Goal: Task Accomplishment & Management: Use online tool/utility

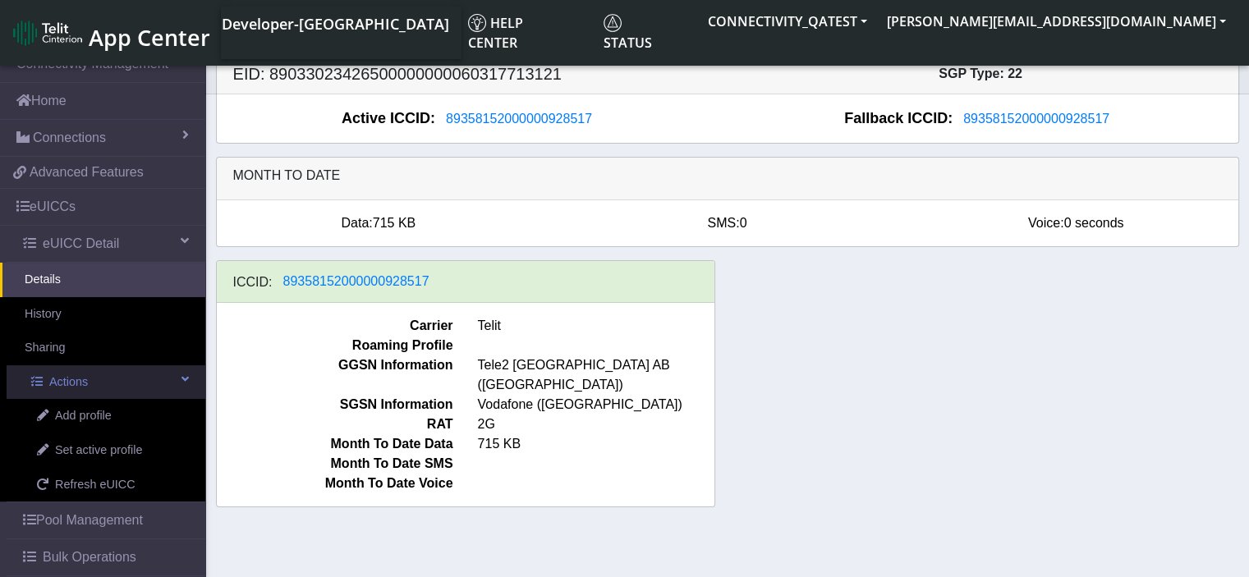
click at [72, 387] on span "Actions" at bounding box center [68, 383] width 39 height 18
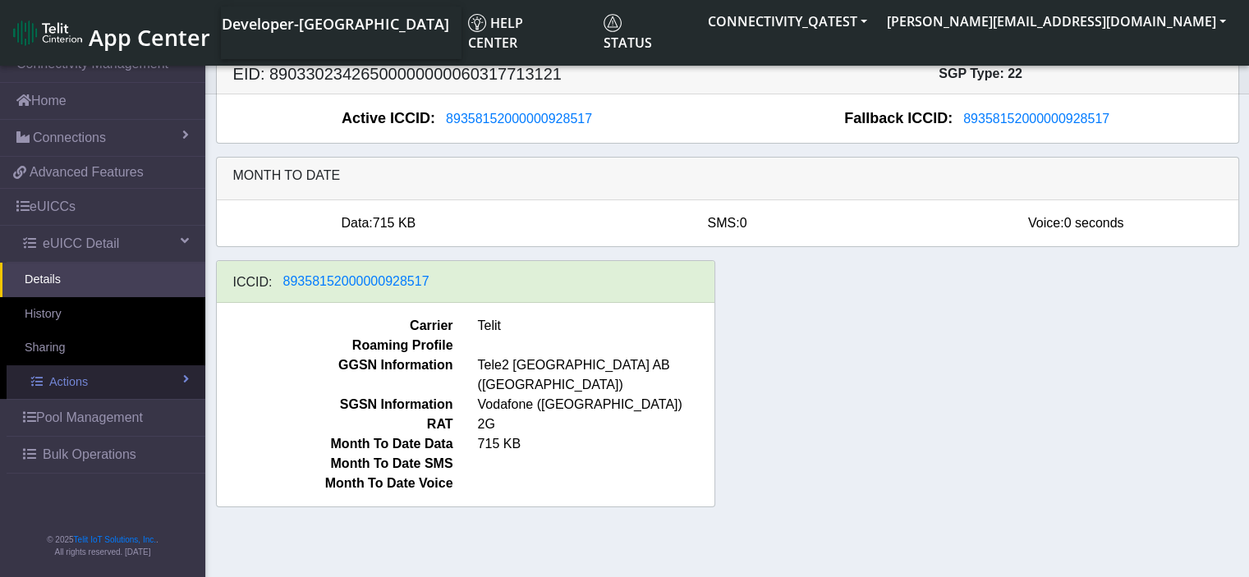
click at [72, 387] on span "Actions" at bounding box center [68, 383] width 39 height 18
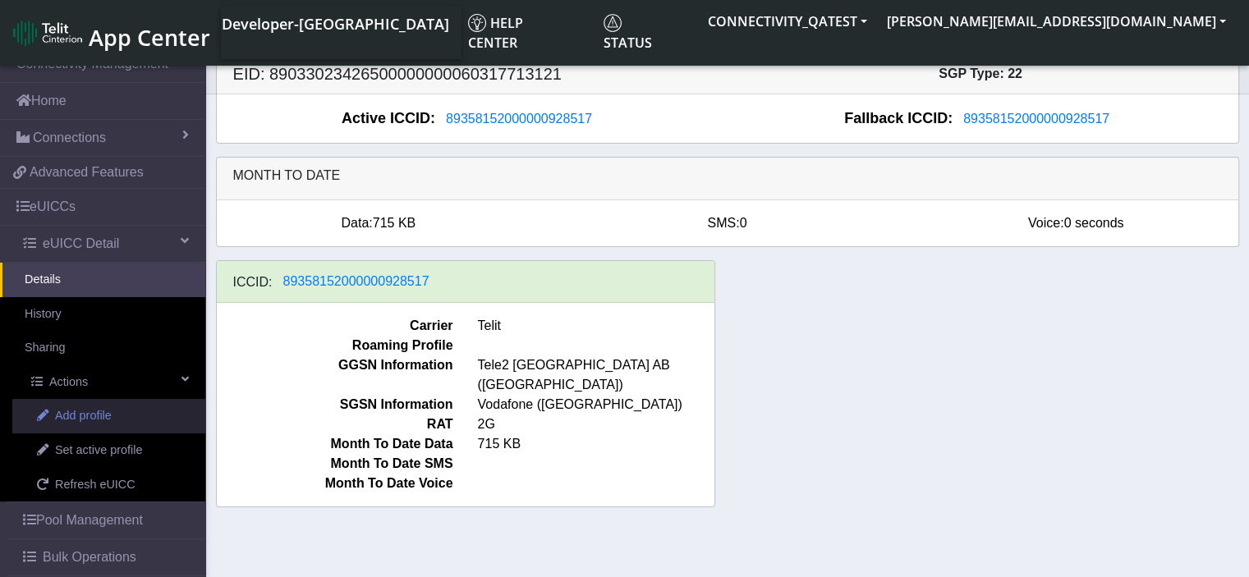
click at [117, 407] on link "Add profile" at bounding box center [108, 416] width 193 height 35
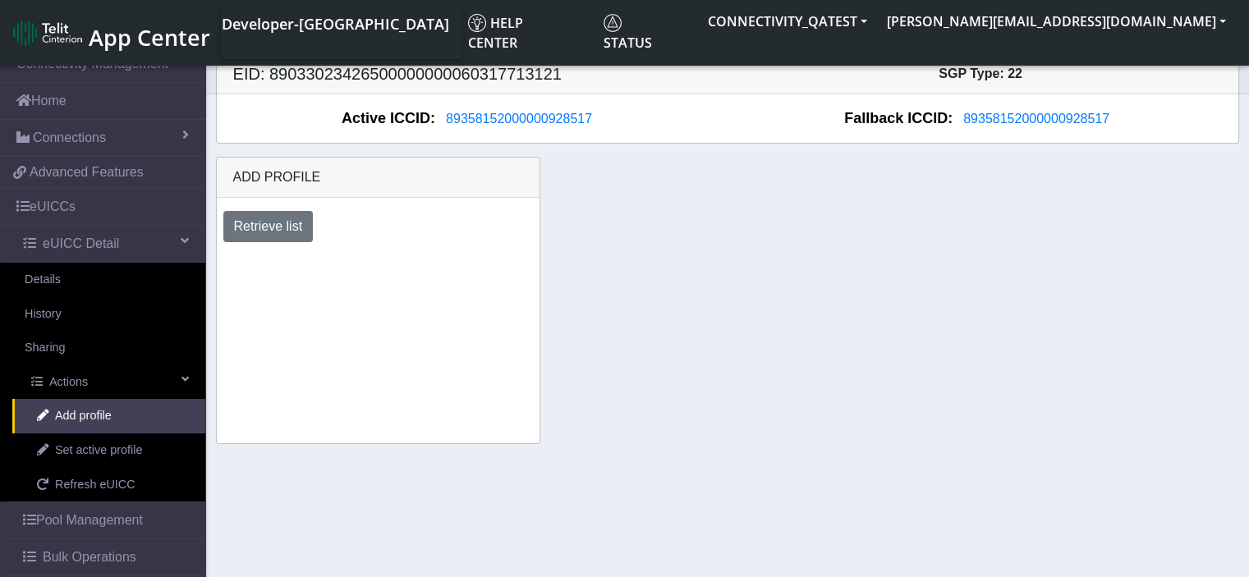
click at [424, 532] on section "Connectivity Management Home Connections List Map 92ed67620ddf76733cfb7ae29d3cc…" at bounding box center [624, 314] width 1249 height 538
click at [275, 219] on button "Retrieve list" at bounding box center [268, 226] width 90 height 31
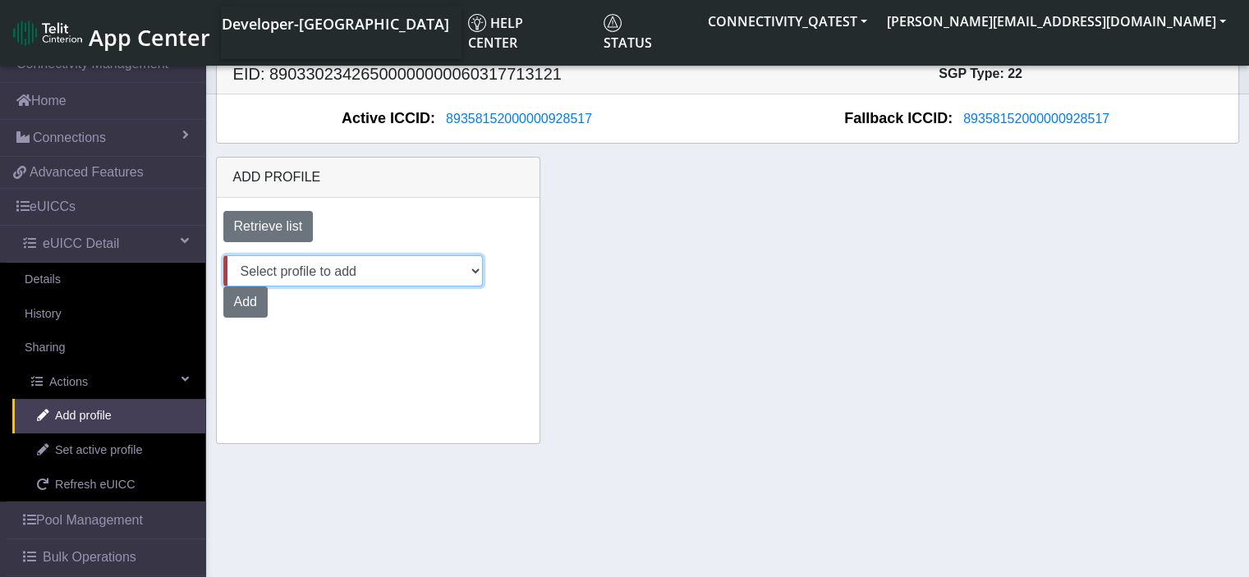
click at [334, 276] on select "Select profile to add 22AugRollbackTest (available: 0) Aug06_DNLD_RASHMI (avail…" at bounding box center [353, 270] width 260 height 31
click at [334, 308] on div "Add" at bounding box center [378, 302] width 334 height 31
click at [451, 267] on select "Select profile to add 22AugRollbackTest (available: 0) Aug06_DNLD_RASHMI (avail…" at bounding box center [353, 270] width 260 height 31
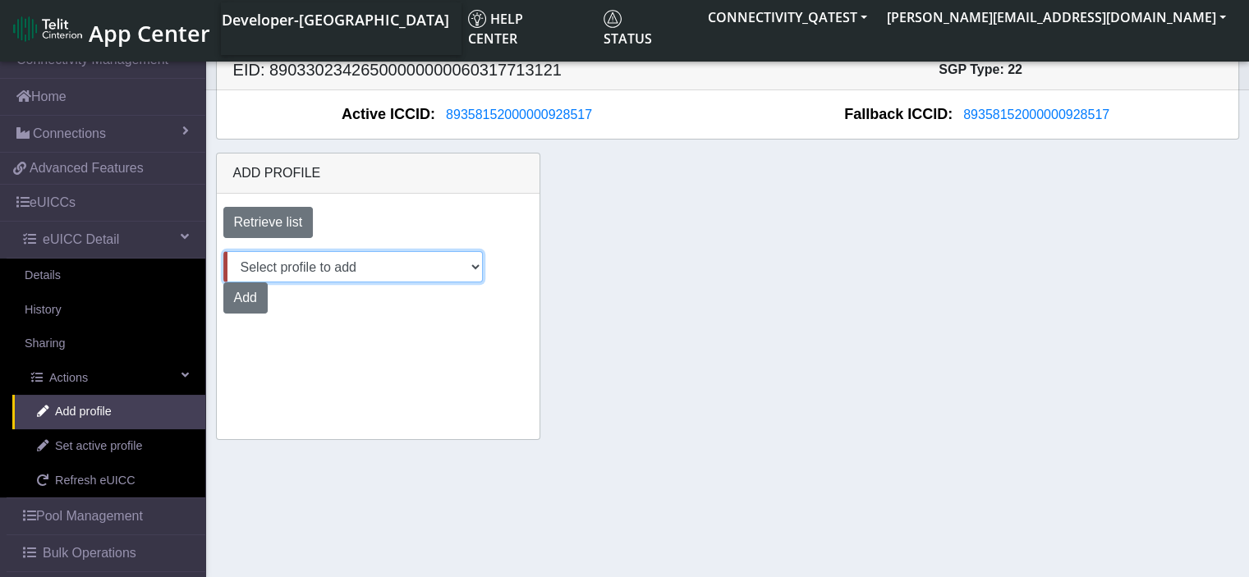
scroll to position [6, 0]
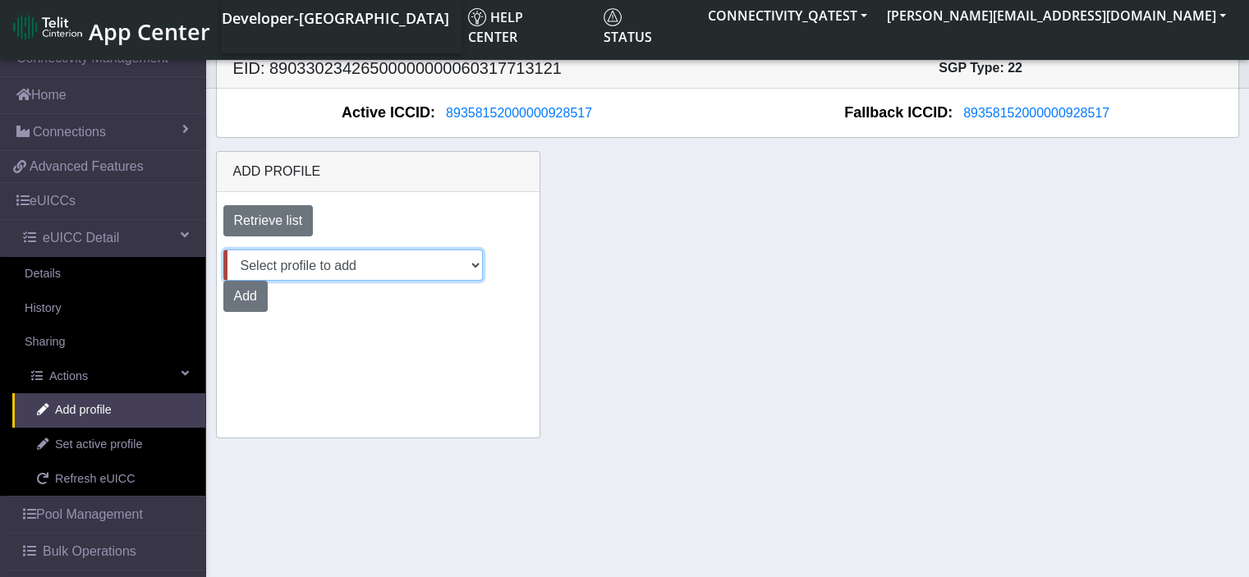
click at [458, 275] on select "Select profile to add 22AugRollbackTest (available: 0) Aug06_DNLD_RASHMI (avail…" at bounding box center [353, 265] width 260 height 31
select select "a215f6a0-cb5f-4264-9200-f618216ee563"
click at [223, 250] on select "Select profile to add 22AugRollbackTest (available: 0) Aug06_DNLD_RASHMI (avail…" at bounding box center [353, 265] width 260 height 31
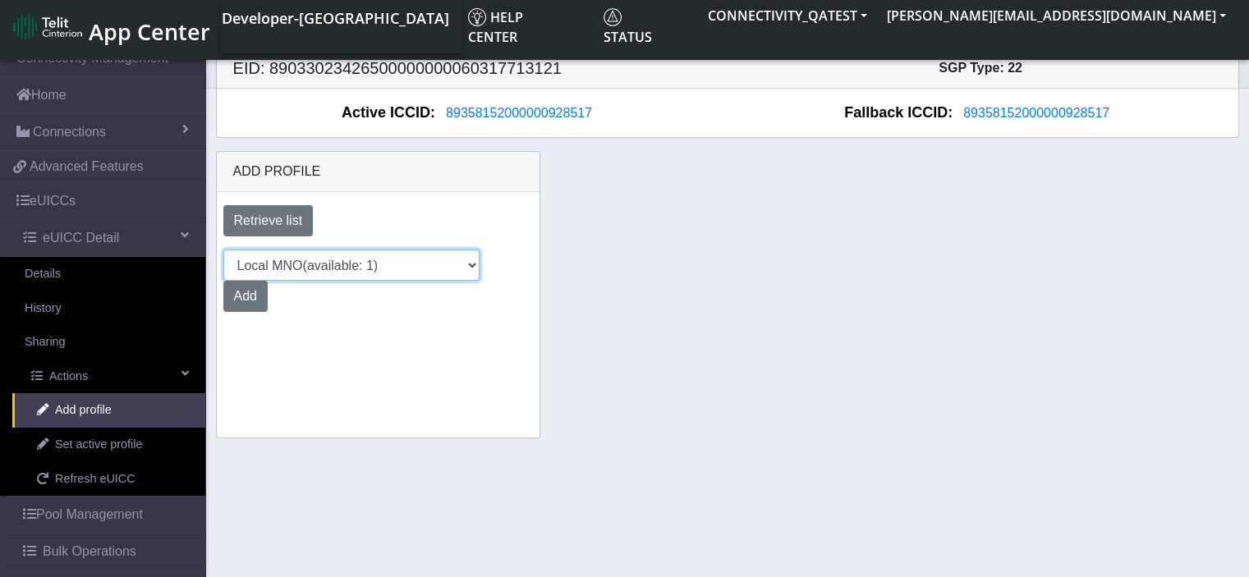
click at [461, 267] on select "Select profile to add 22AugRollbackTest (available: 0) Aug06_DNLD_RASHMI (avail…" at bounding box center [351, 265] width 256 height 31
click at [626, 423] on div "Add profile Retrieve list Select profile to add 22AugRollbackTest (available: 0…" at bounding box center [728, 295] width 1048 height 288
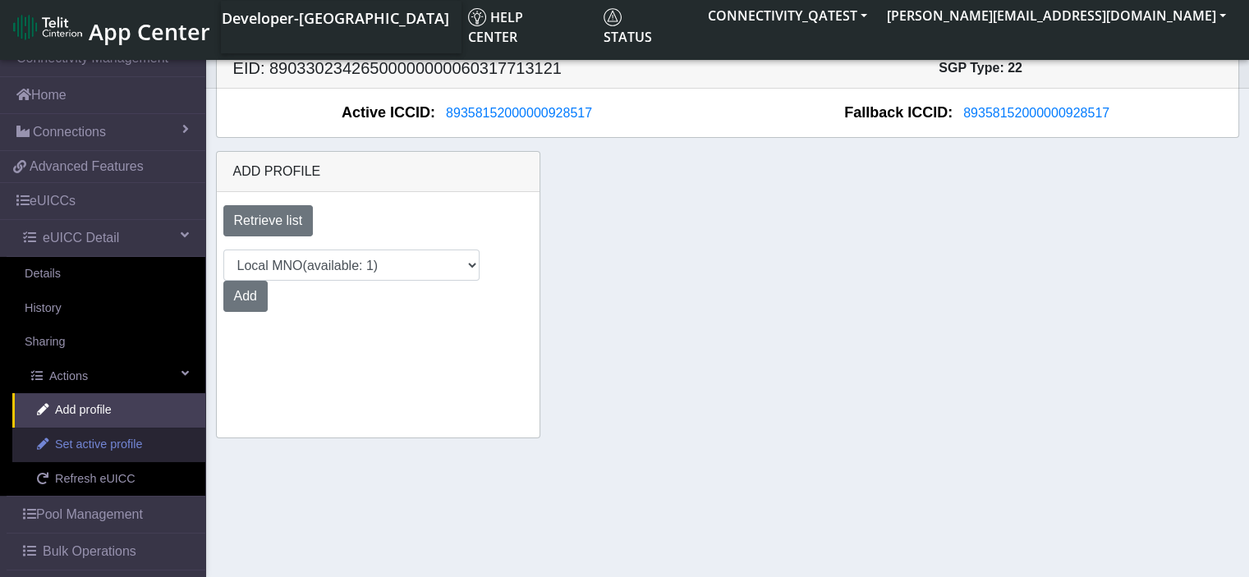
click at [114, 443] on span "Set active profile" at bounding box center [98, 445] width 87 height 18
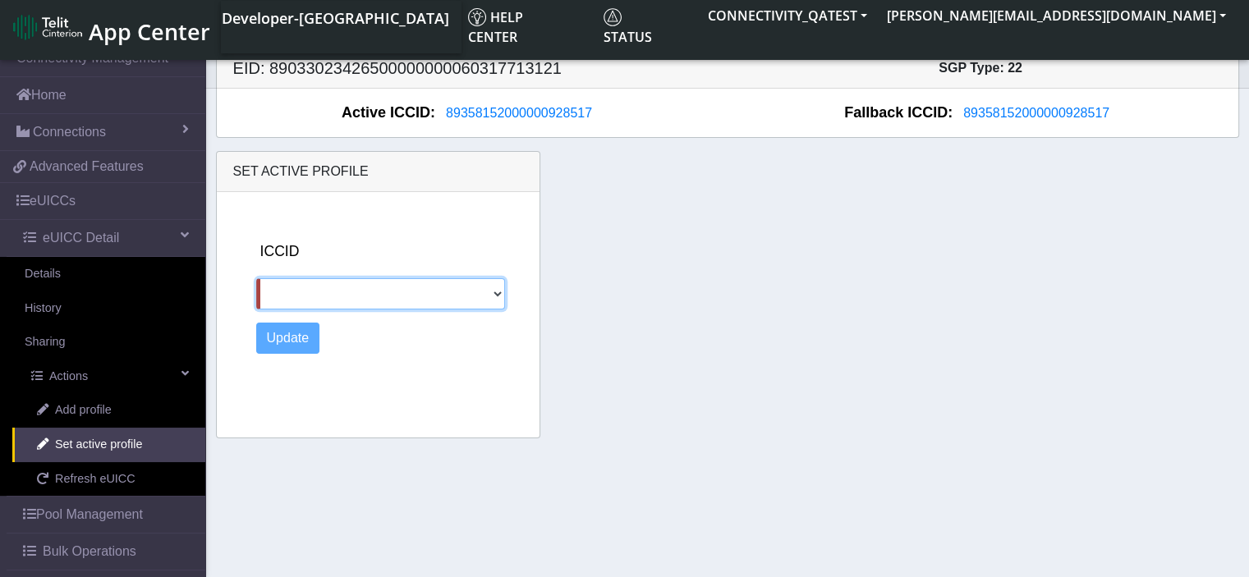
click at [503, 292] on select at bounding box center [381, 293] width 250 height 31
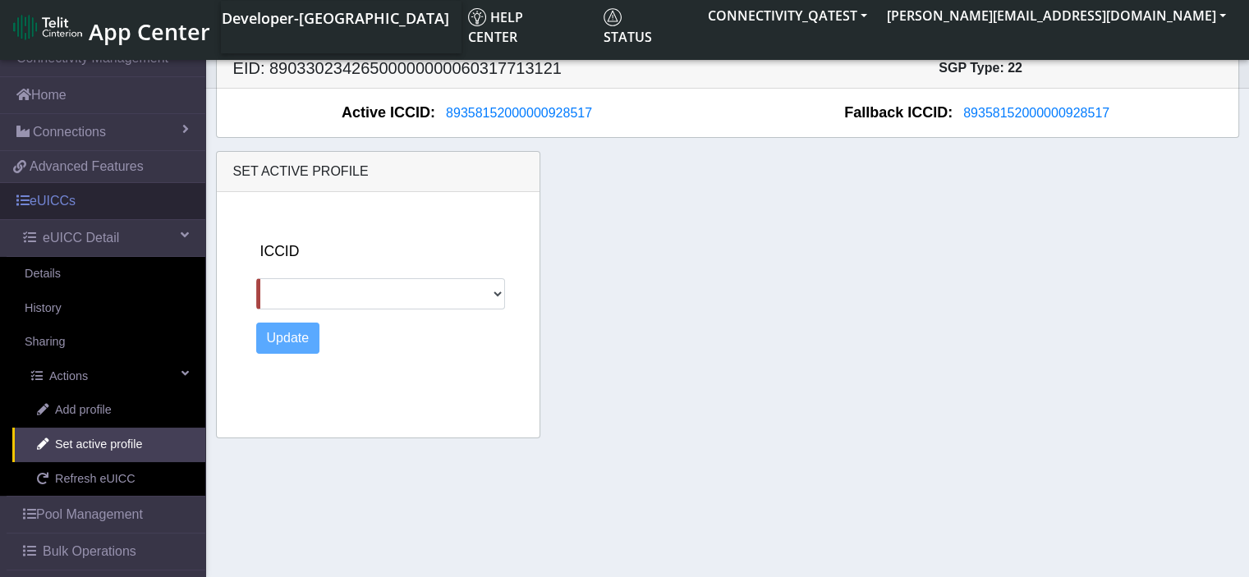
click at [78, 199] on link "eUICCs" at bounding box center [102, 201] width 205 height 36
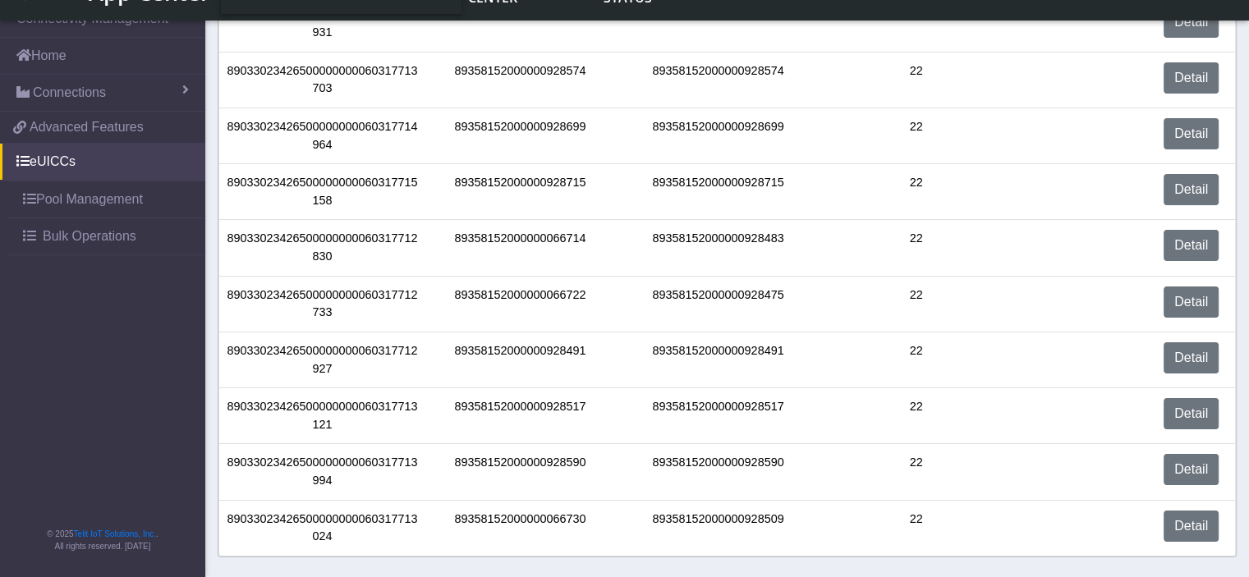
scroll to position [107, 0]
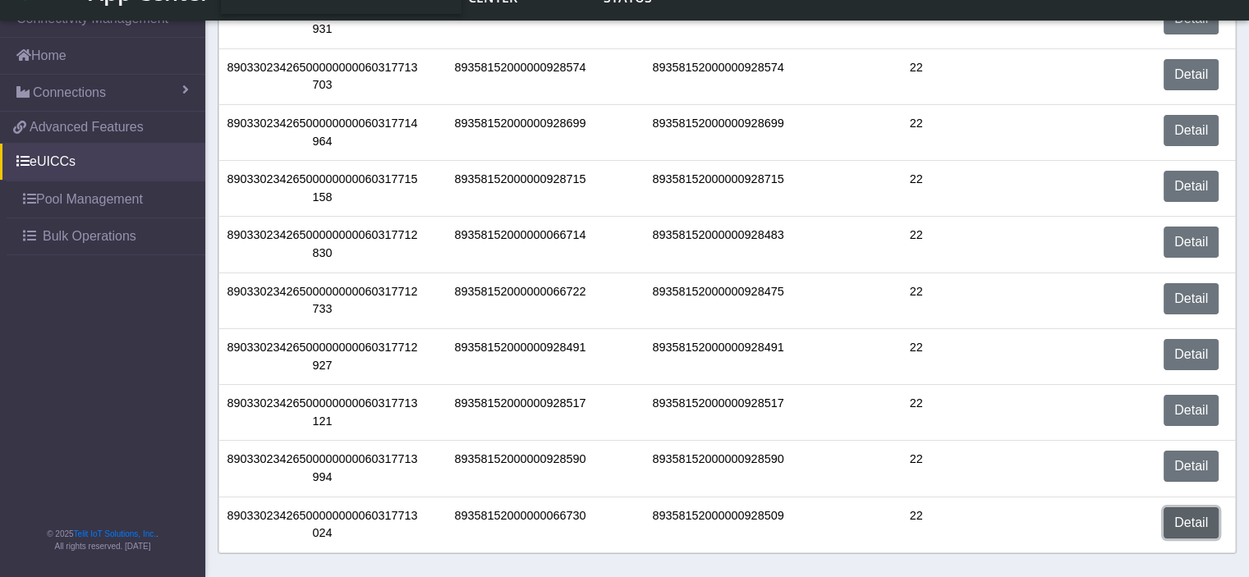
click at [1174, 525] on link "Detail" at bounding box center [1191, 523] width 55 height 31
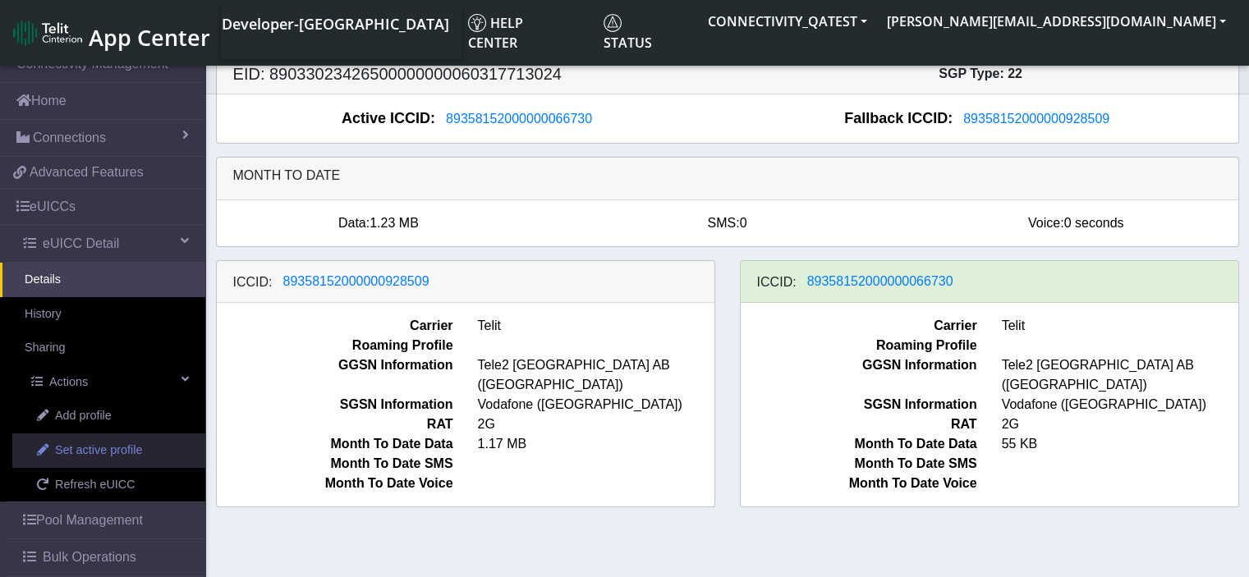
click at [120, 453] on span "Set active profile" at bounding box center [98, 451] width 87 height 18
select select
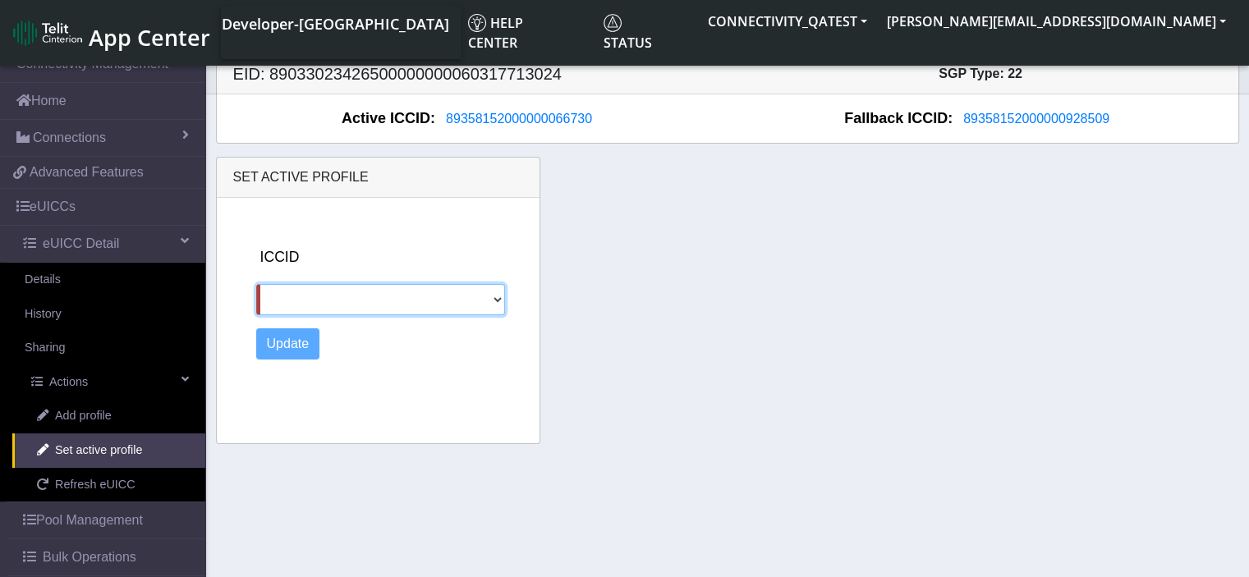
click at [495, 299] on select "89358152000000928509" at bounding box center [381, 299] width 250 height 31
click at [513, 374] on div "ICCID 89358152000000928509 Update" at bounding box center [395, 317] width 290 height 239
click at [496, 297] on select "89358152000000928509" at bounding box center [381, 299] width 250 height 31
click at [517, 384] on div "ICCID 89358152000000928509 Update" at bounding box center [395, 317] width 290 height 239
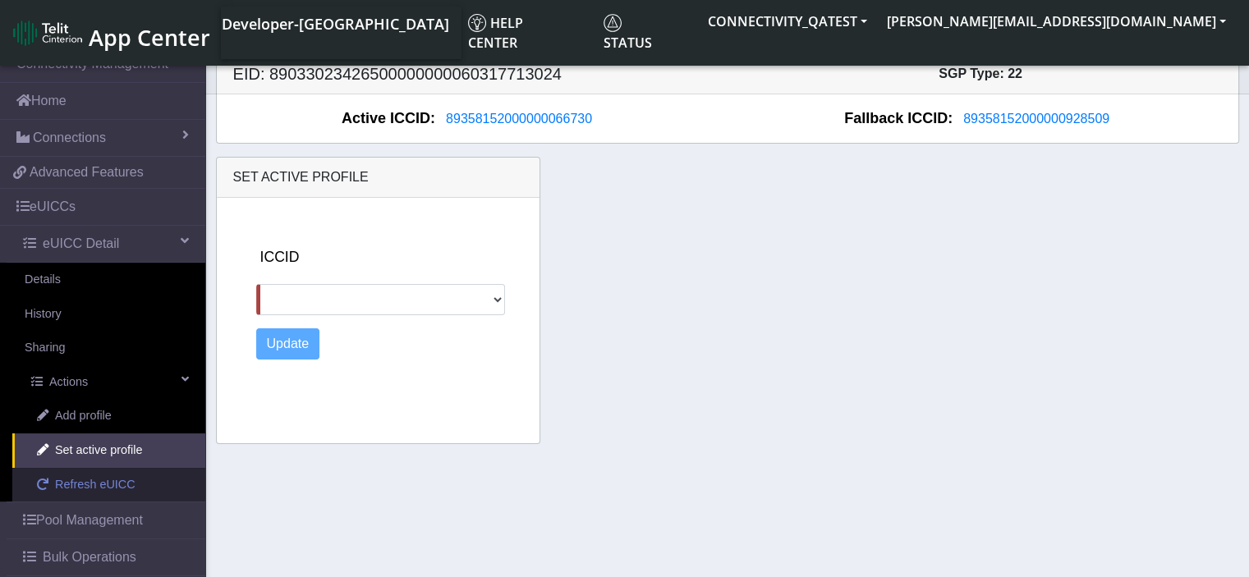
click at [120, 480] on span "Refresh eUICC" at bounding box center [95, 485] width 81 height 18
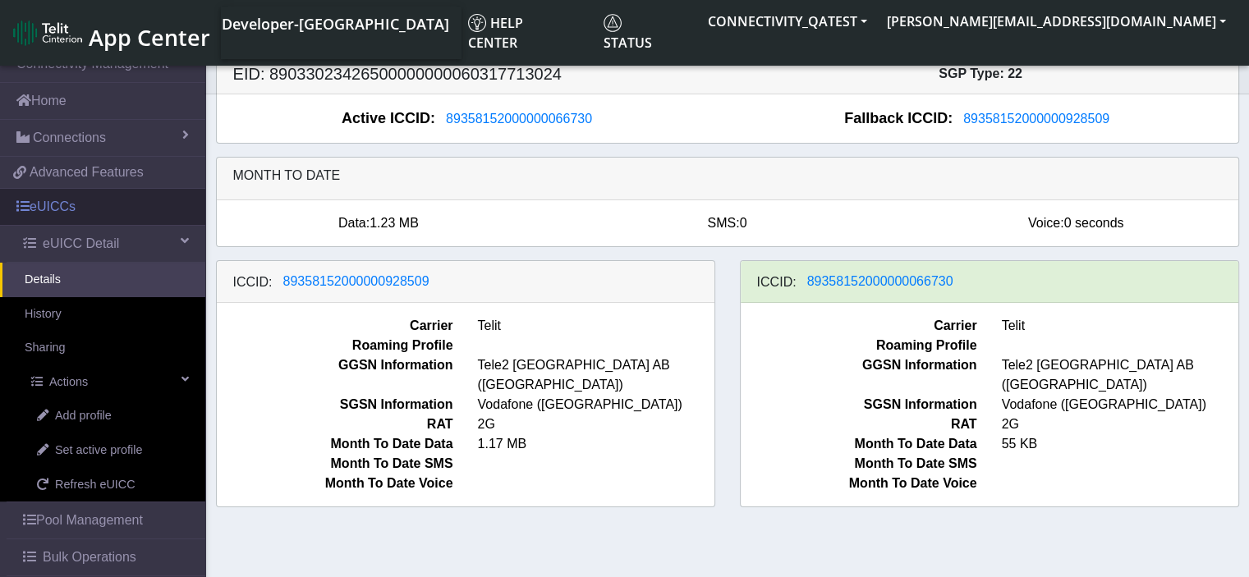
click at [99, 214] on link "eUICCs" at bounding box center [102, 207] width 205 height 36
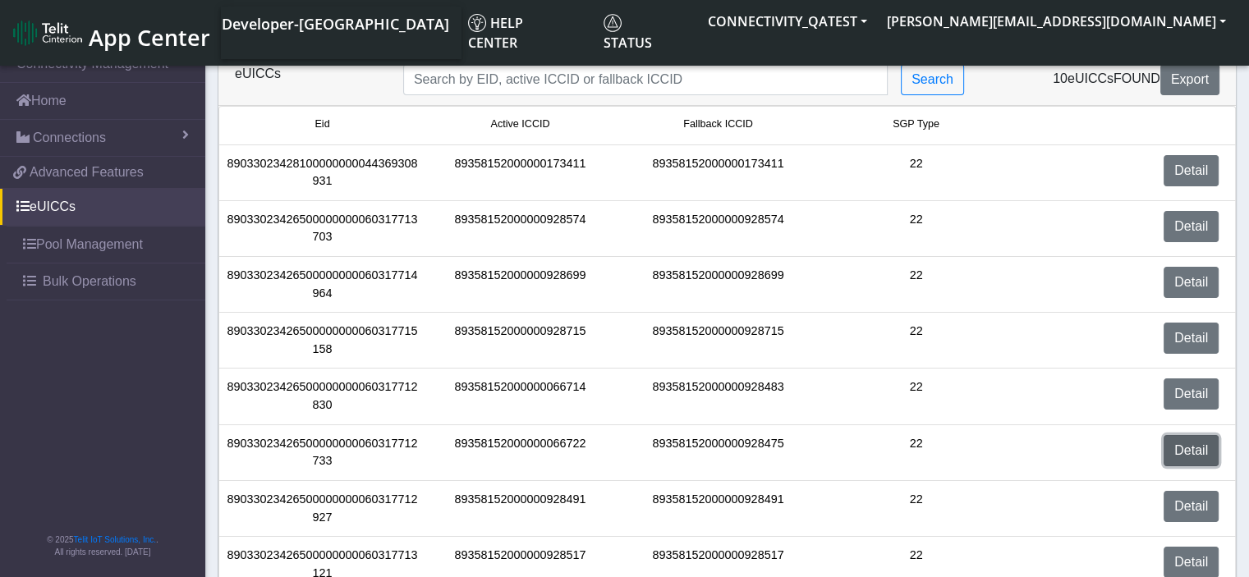
click at [1200, 451] on link "Detail" at bounding box center [1191, 450] width 55 height 31
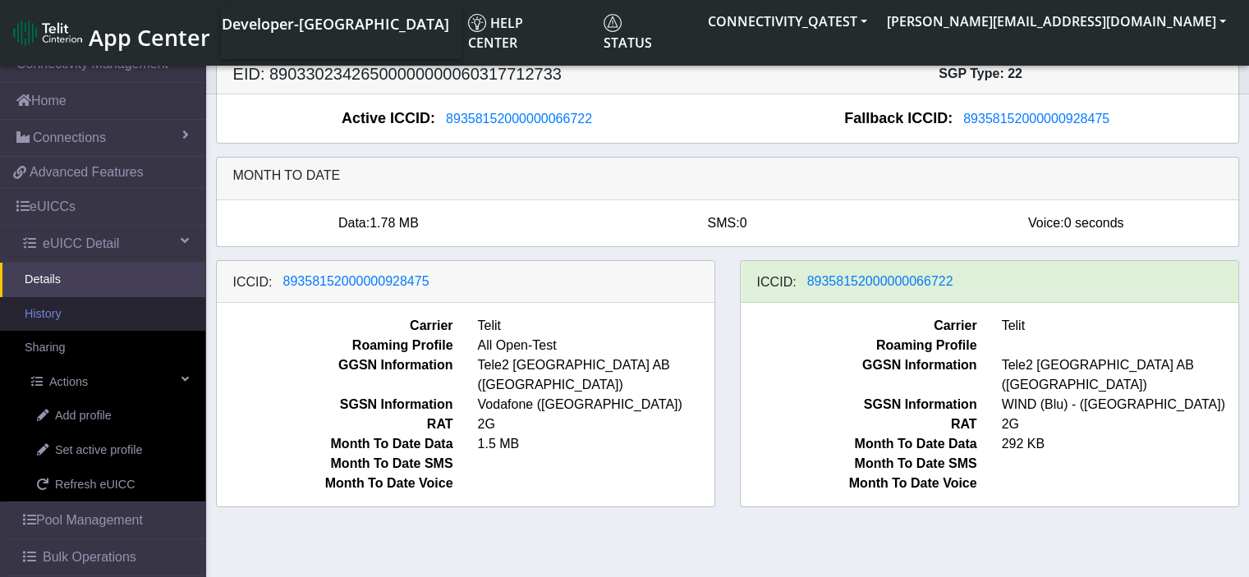
click at [69, 310] on link "History" at bounding box center [102, 314] width 205 height 35
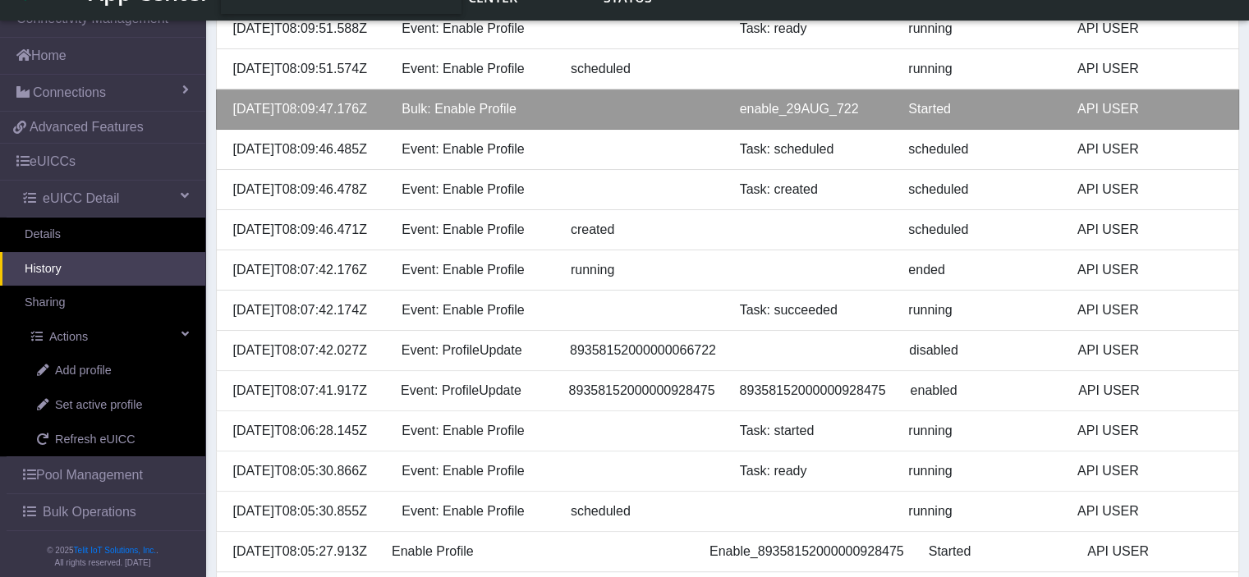
scroll to position [657, 0]
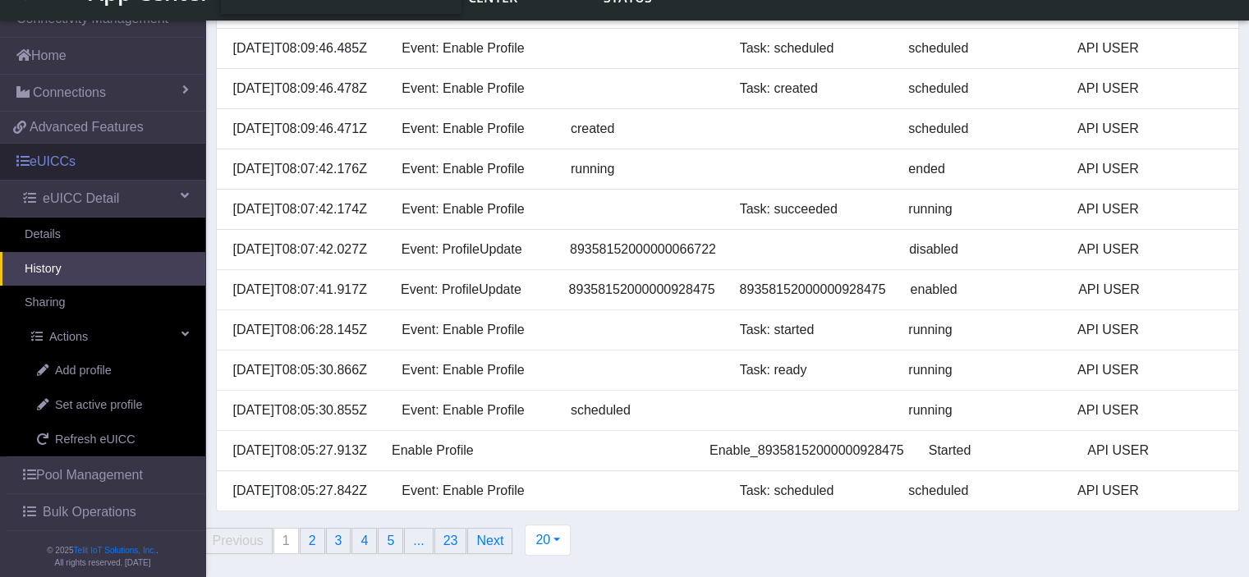
click at [61, 173] on link "eUICCs" at bounding box center [102, 162] width 205 height 36
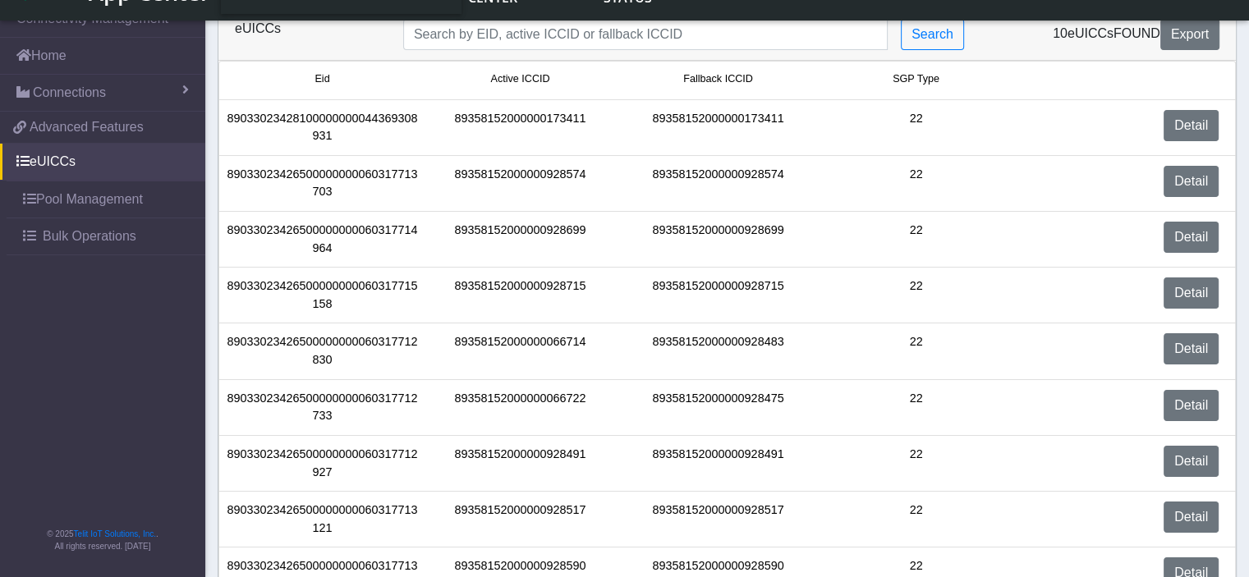
scroll to position [107, 0]
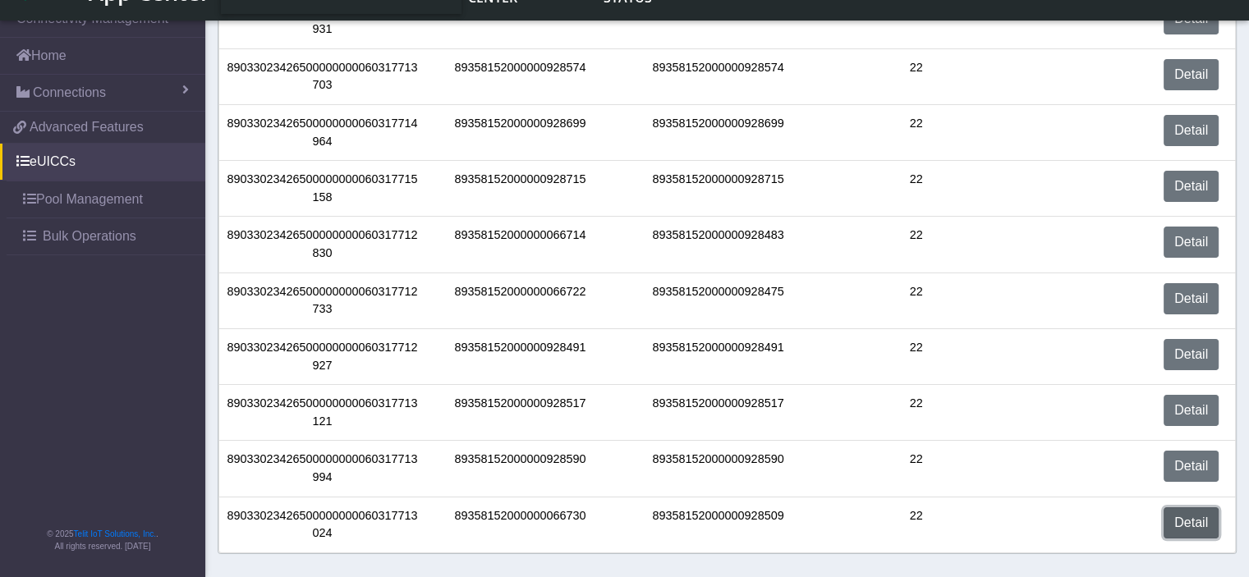
click at [1189, 527] on link "Detail" at bounding box center [1191, 523] width 55 height 31
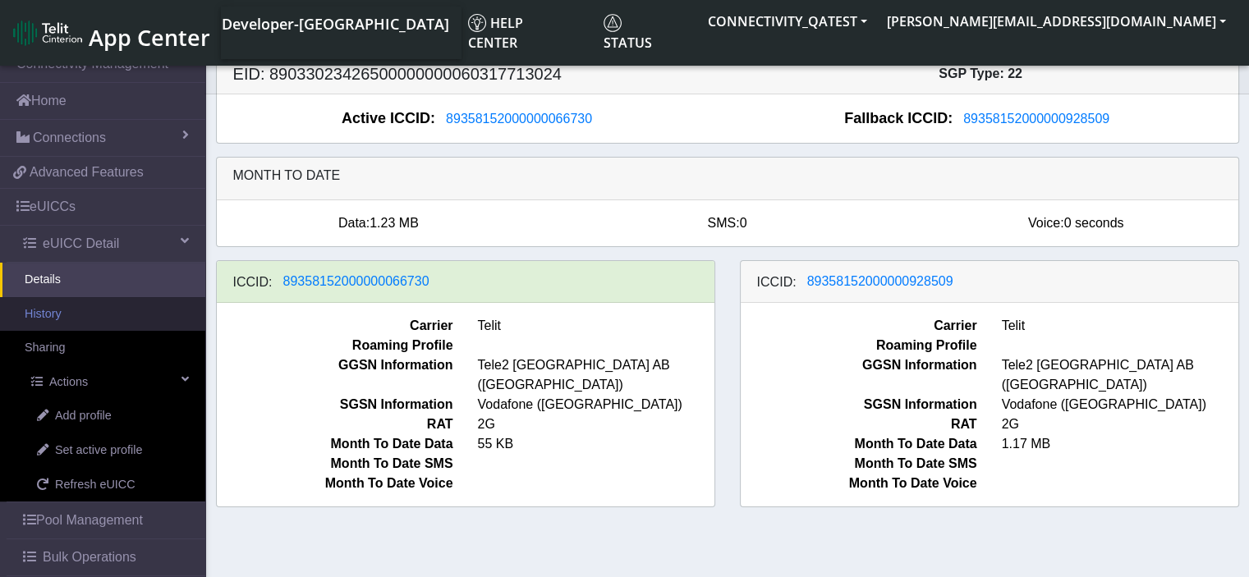
click at [73, 308] on link "History" at bounding box center [102, 314] width 205 height 35
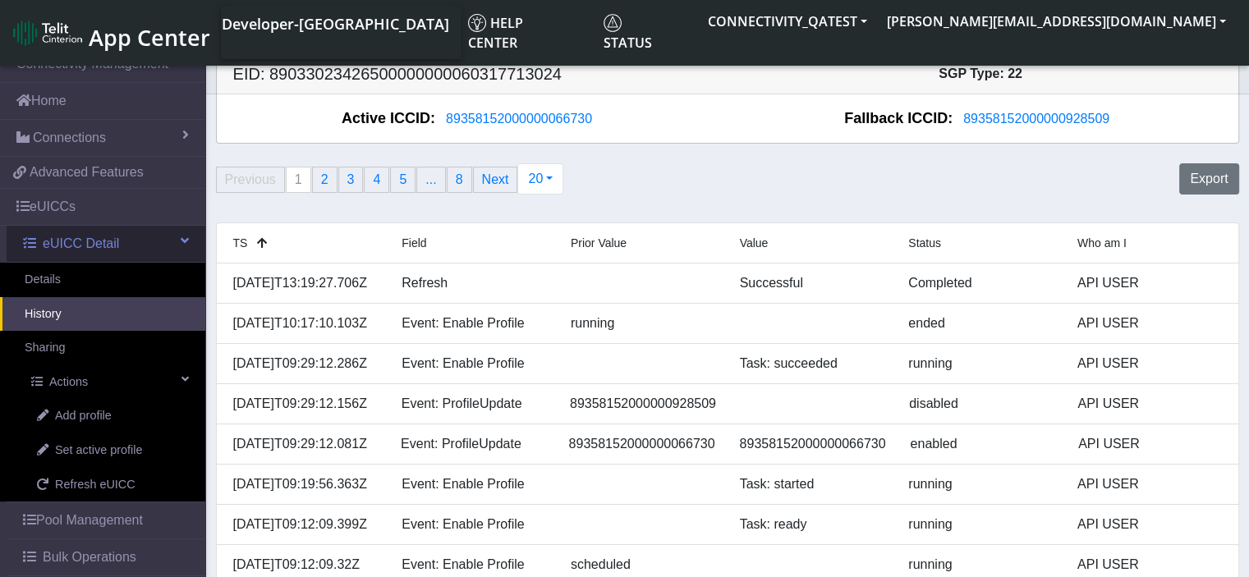
click at [181, 246] on span at bounding box center [185, 240] width 8 height 13
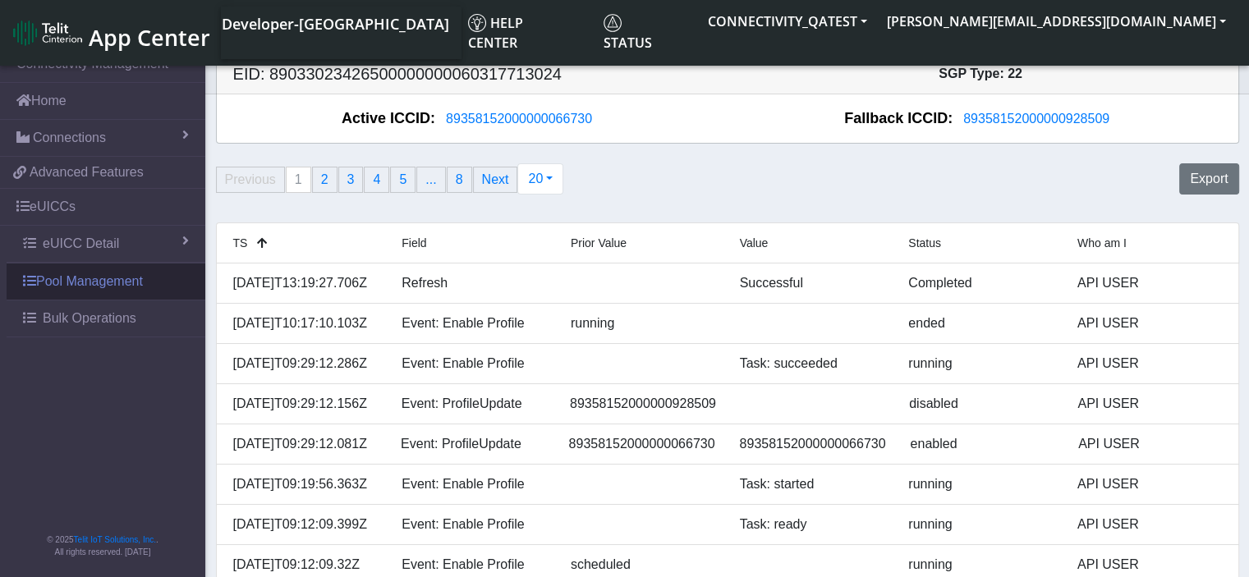
click at [47, 282] on link "Pool Management" at bounding box center [106, 282] width 199 height 36
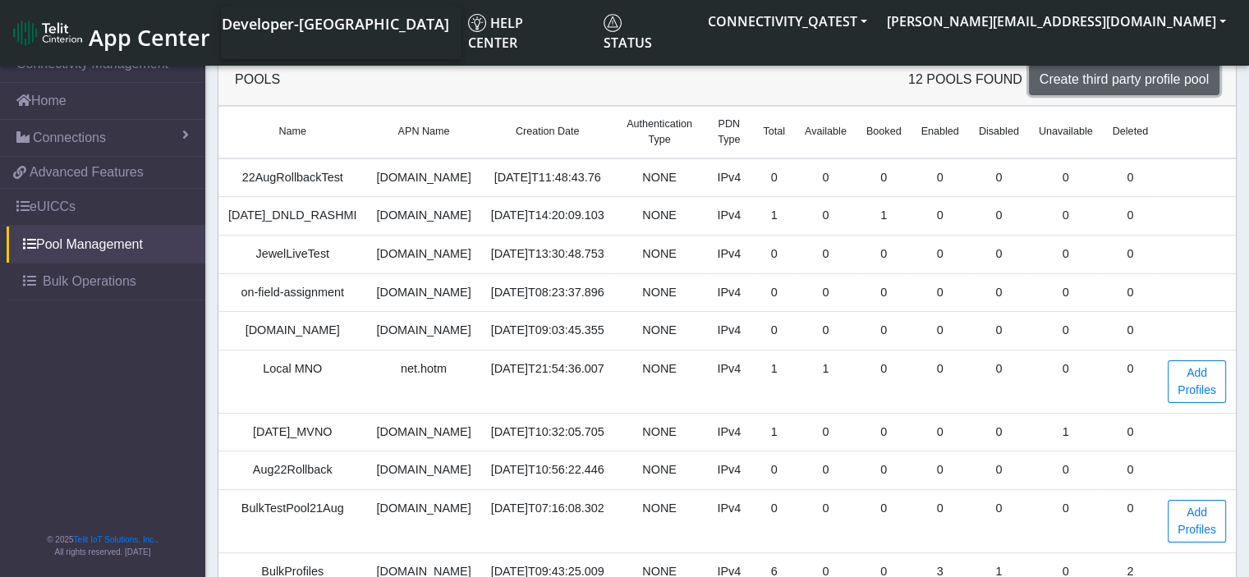
click at [1117, 83] on span "Create third party profile pool" at bounding box center [1124, 79] width 169 height 14
select select "IPv4"
select select "NONE"
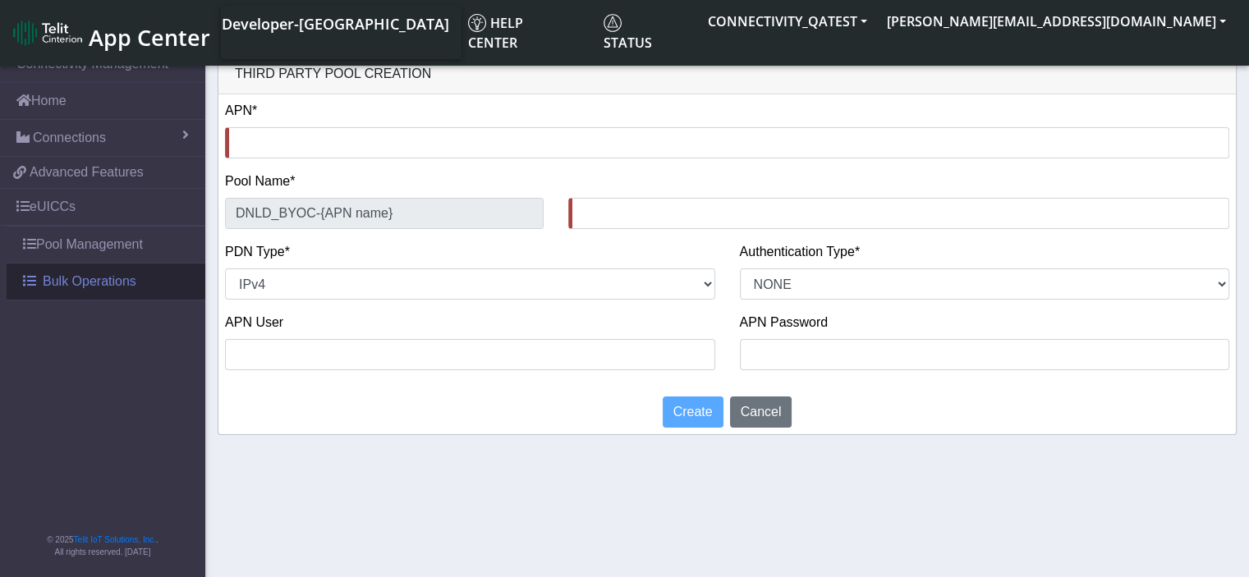
click at [68, 283] on span "Bulk Operations" at bounding box center [90, 282] width 94 height 20
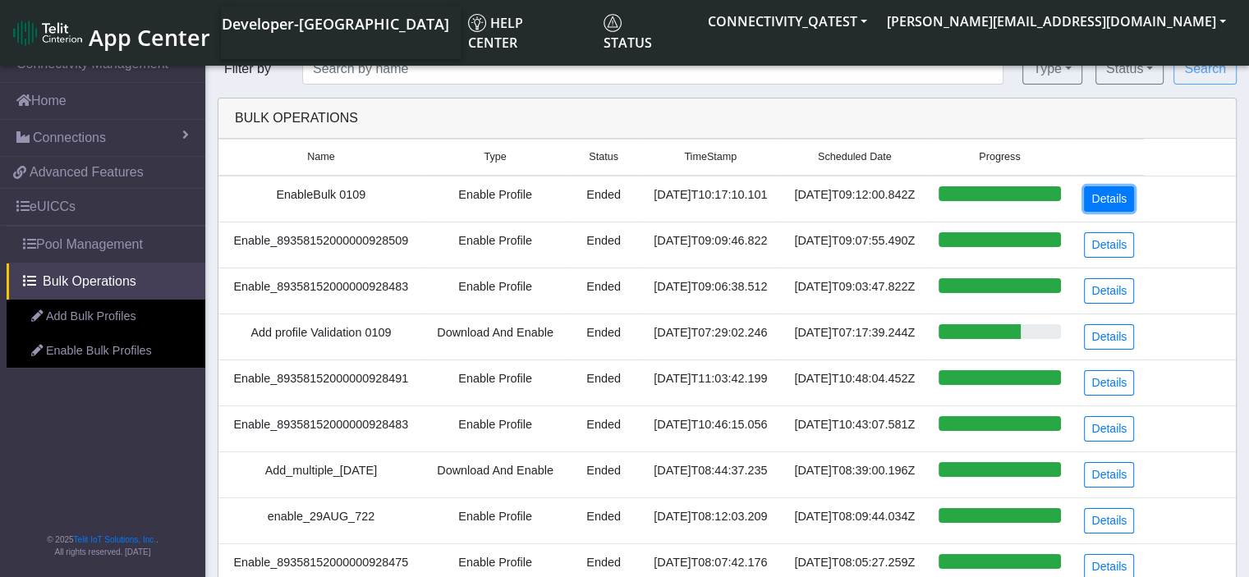
click at [1114, 196] on link "Details" at bounding box center [1109, 198] width 50 height 25
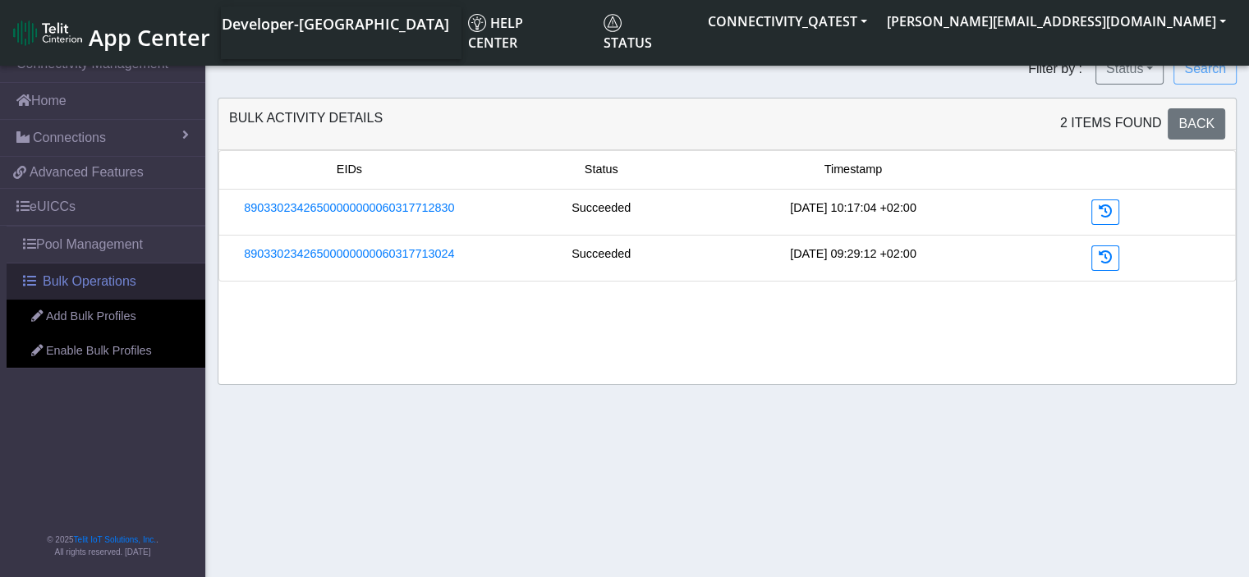
click at [95, 280] on span "Bulk Operations" at bounding box center [90, 282] width 94 height 20
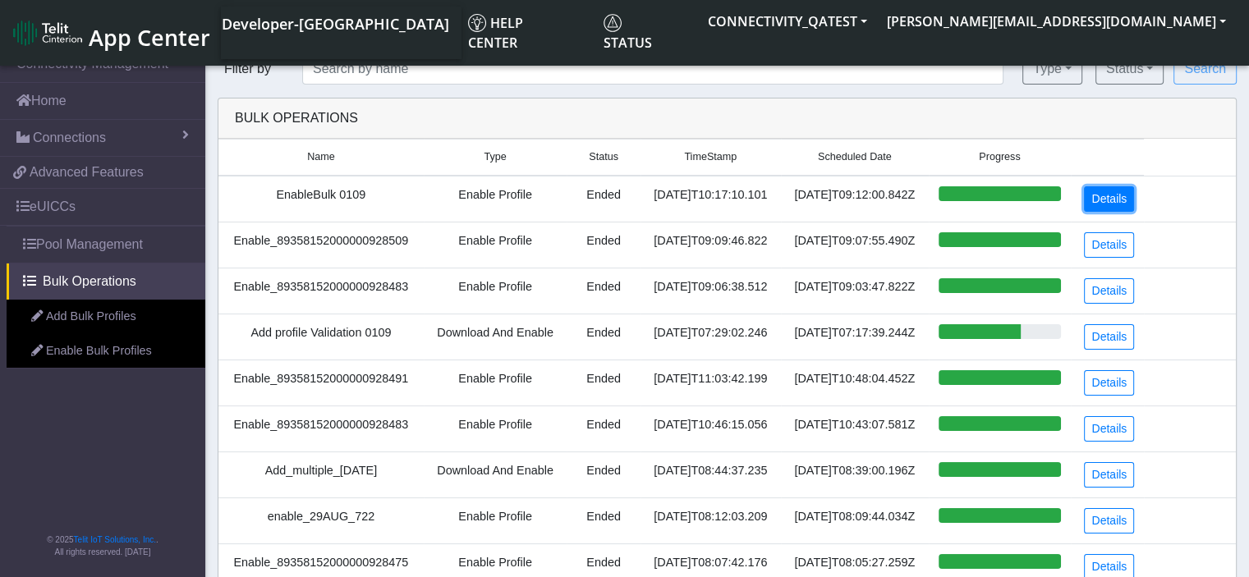
click at [1124, 205] on link "Details" at bounding box center [1109, 198] width 50 height 25
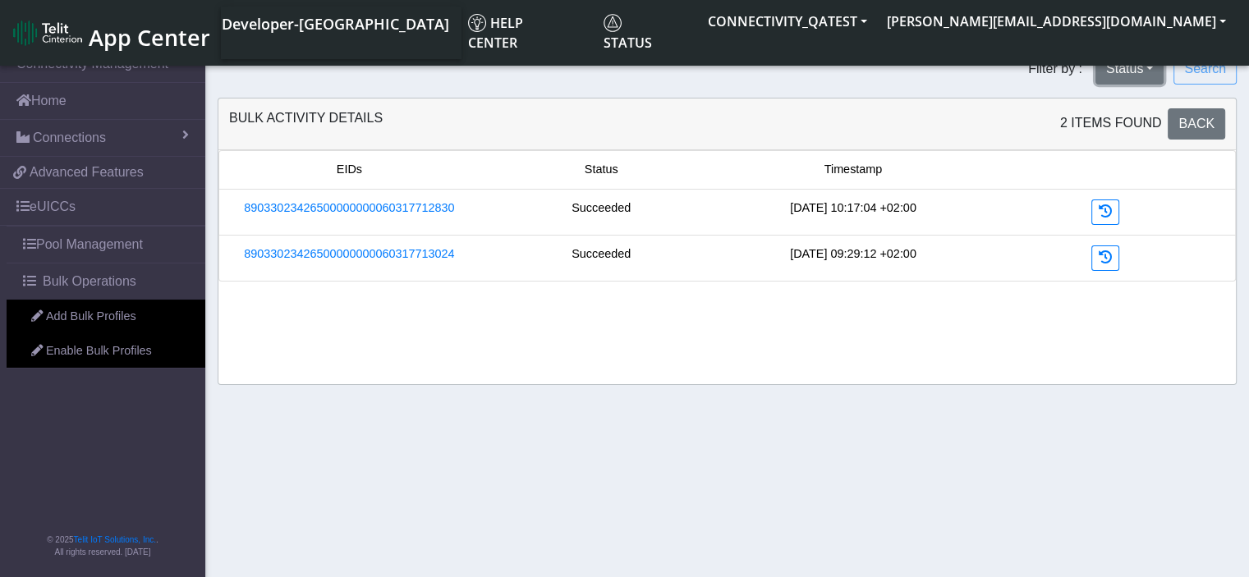
click at [1156, 71] on button "Status" at bounding box center [1130, 68] width 68 height 31
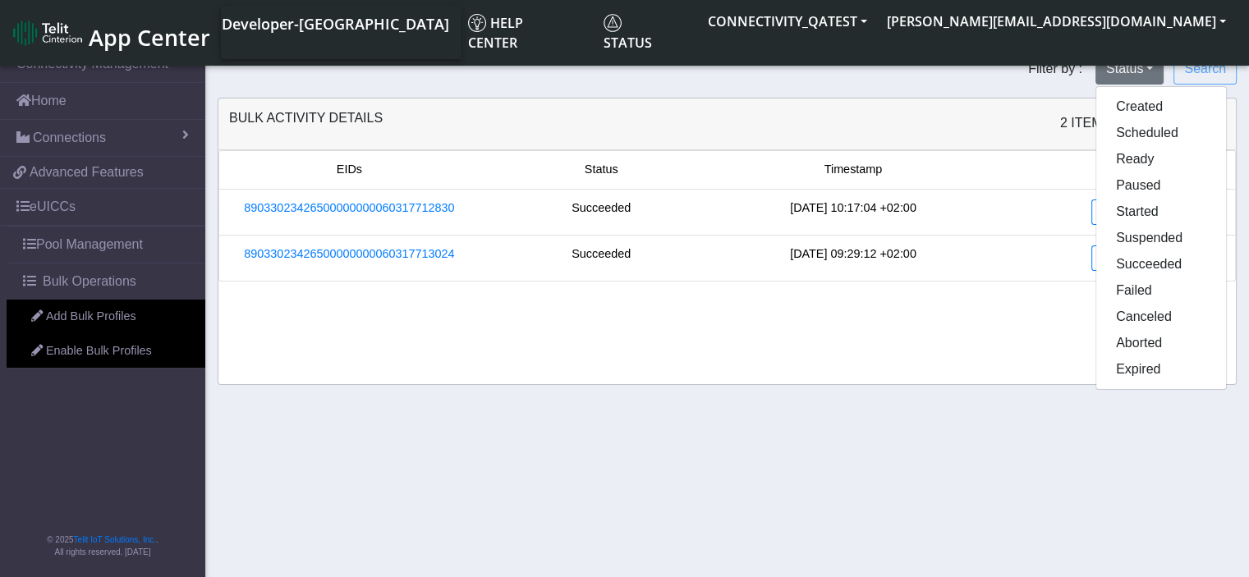
click at [976, 65] on form "Filter by : Status Created Scheduled Ready Paused Started Suspended Succeeded F…" at bounding box center [727, 68] width 1044 height 31
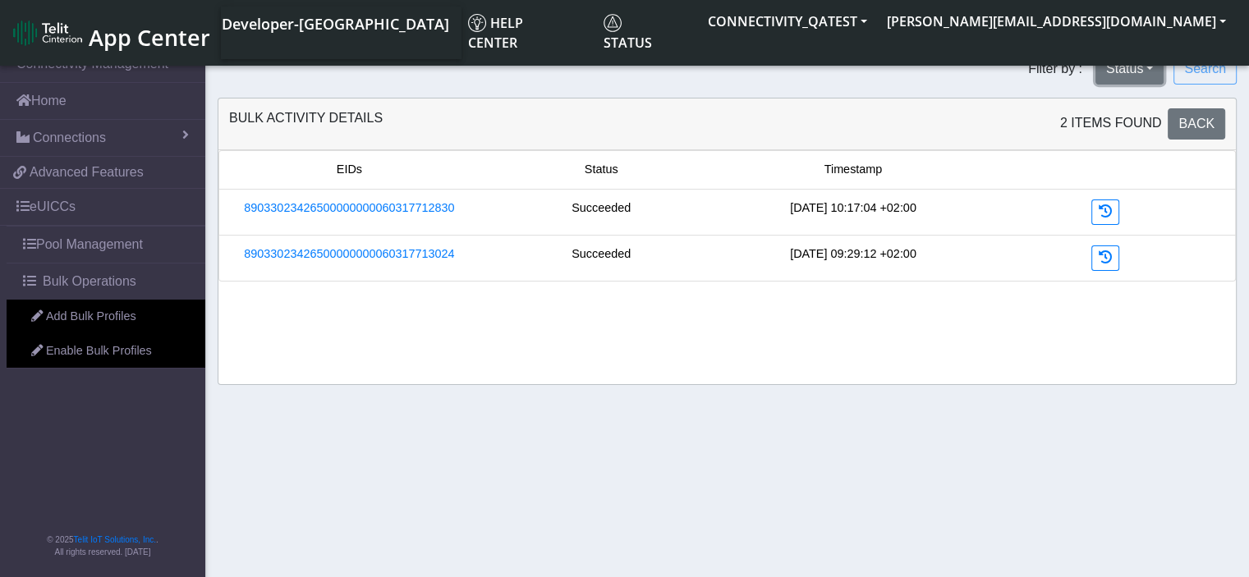
click at [1152, 71] on button "Status" at bounding box center [1130, 68] width 68 height 31
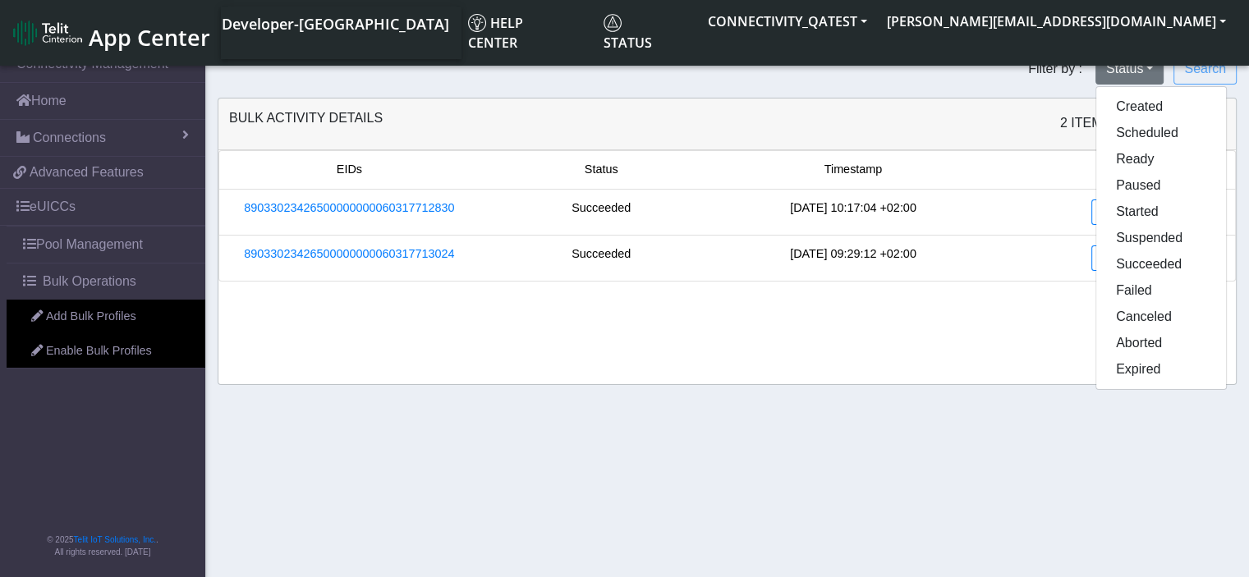
click at [941, 84] on form "Filter by : Status Created Scheduled Ready Paused Started Suspended Succeeded F…" at bounding box center [727, 68] width 1044 height 31
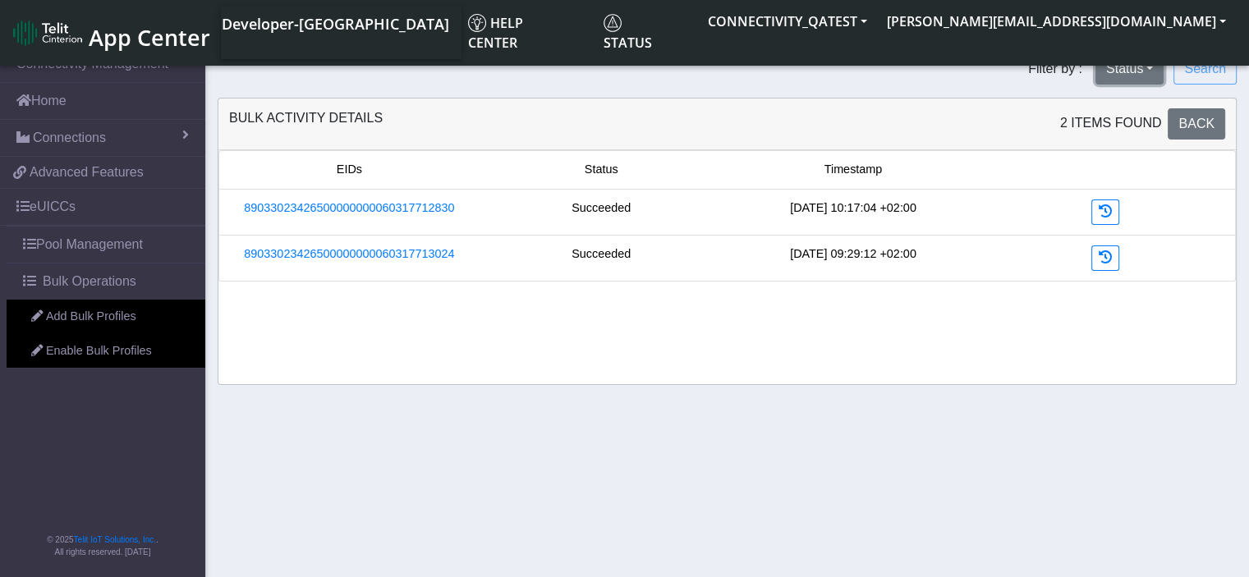
click at [1143, 71] on button "Status" at bounding box center [1130, 68] width 68 height 31
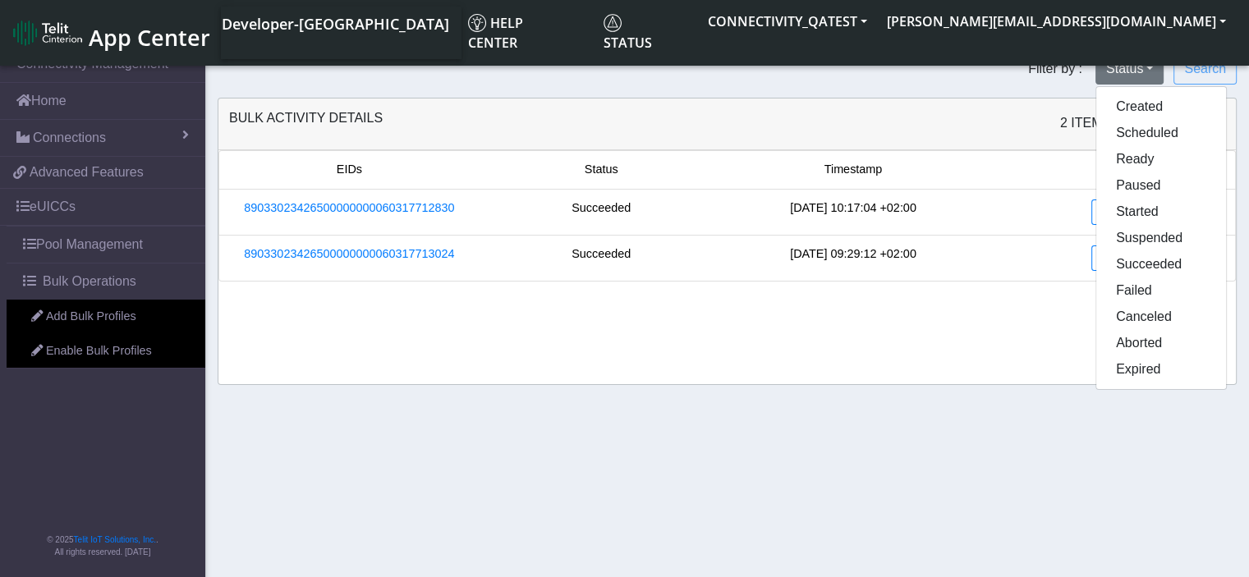
click at [450, 75] on form "Filter by : Status Created Scheduled Ready Paused Started Suspended Succeeded F…" at bounding box center [727, 68] width 1044 height 31
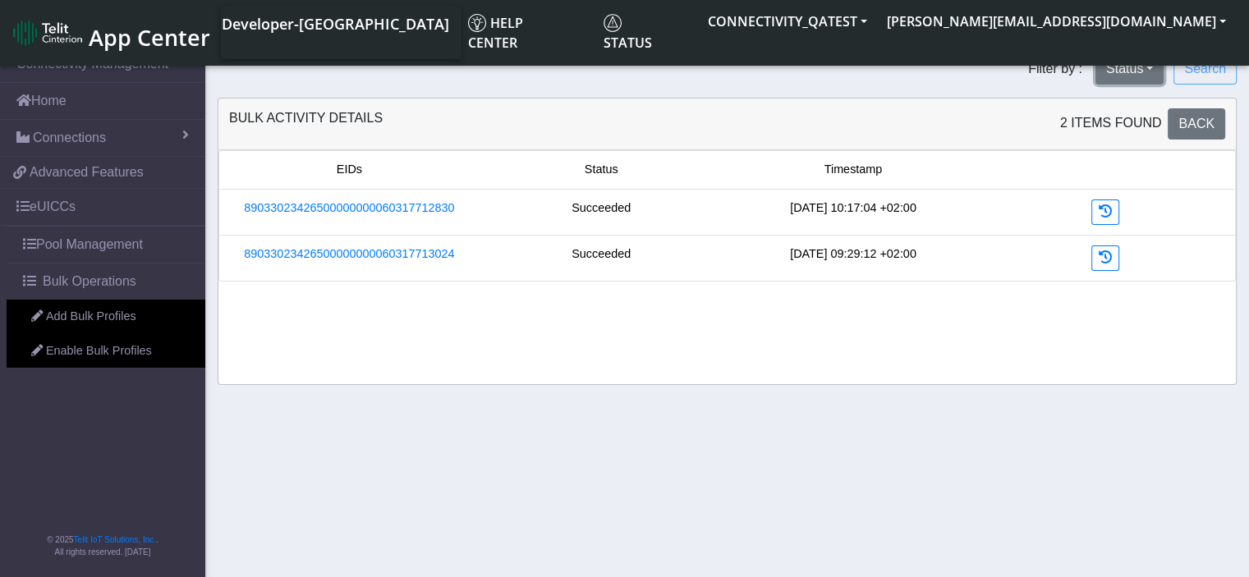
click at [1123, 72] on button "Status" at bounding box center [1130, 68] width 68 height 31
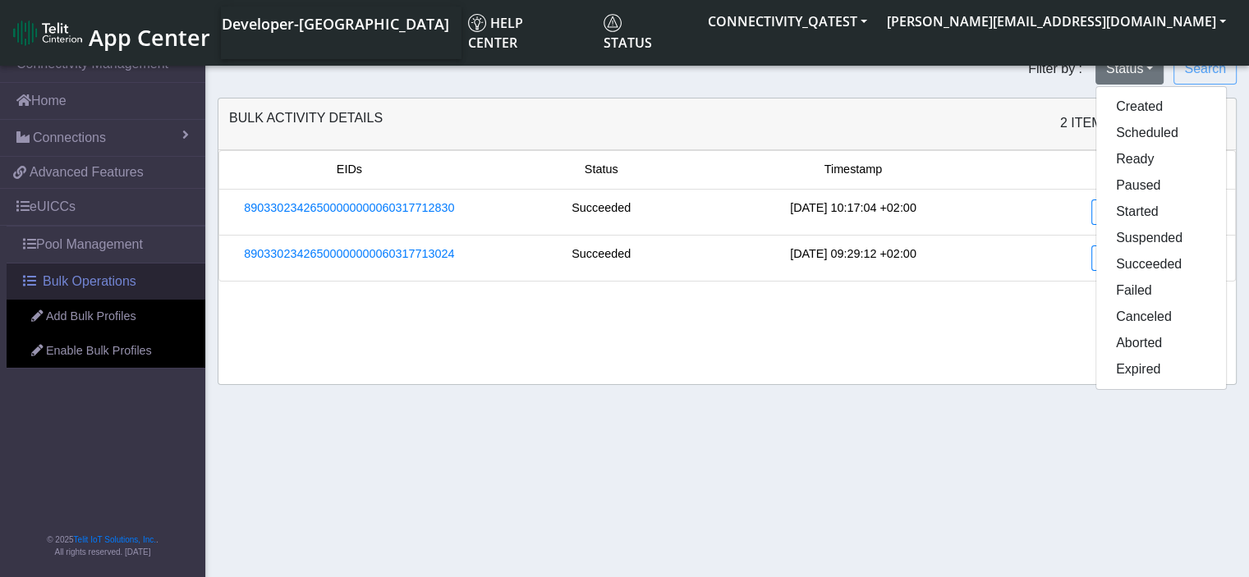
click at [82, 272] on span "Bulk Operations" at bounding box center [90, 282] width 94 height 20
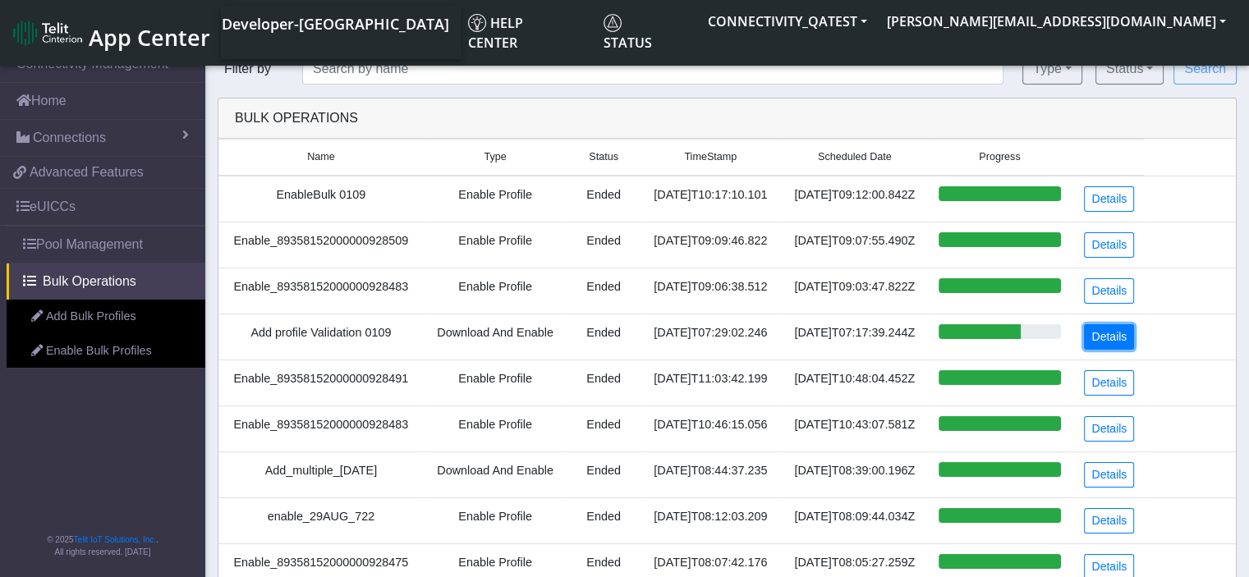
click at [1111, 334] on link "Details" at bounding box center [1109, 336] width 50 height 25
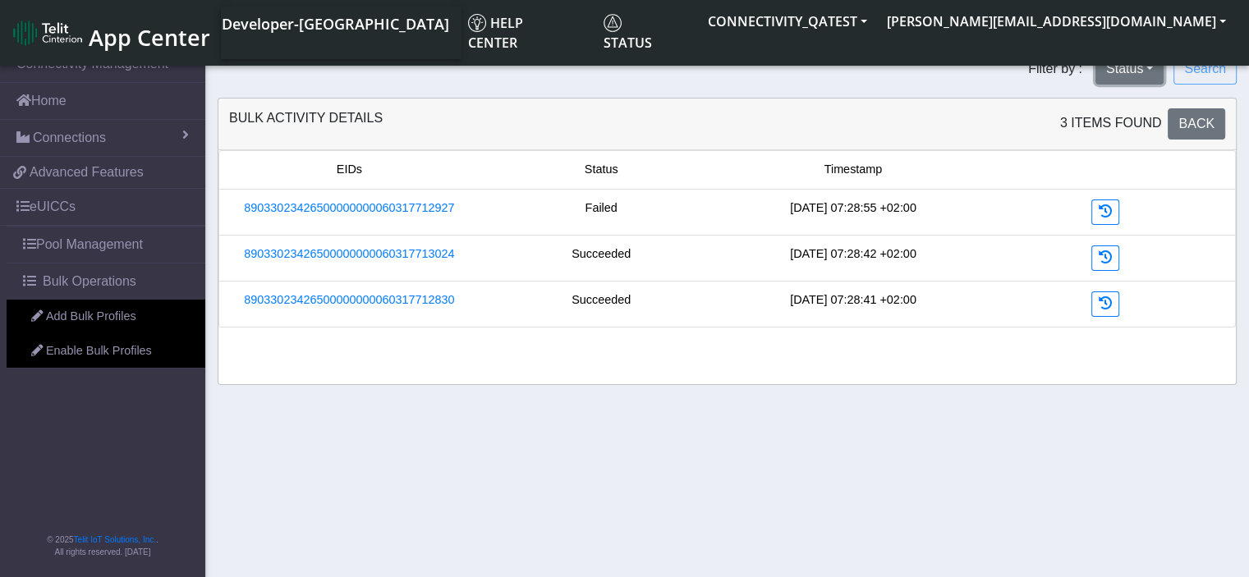
click at [1140, 68] on button "Status" at bounding box center [1130, 68] width 68 height 31
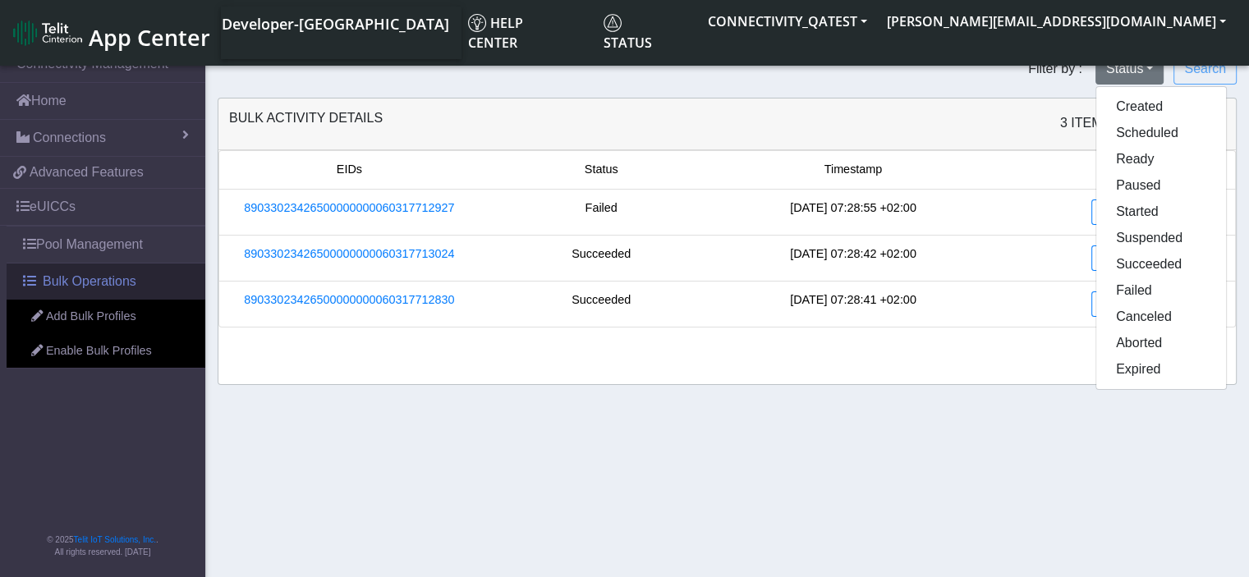
click at [103, 279] on span "Bulk Operations" at bounding box center [90, 282] width 94 height 20
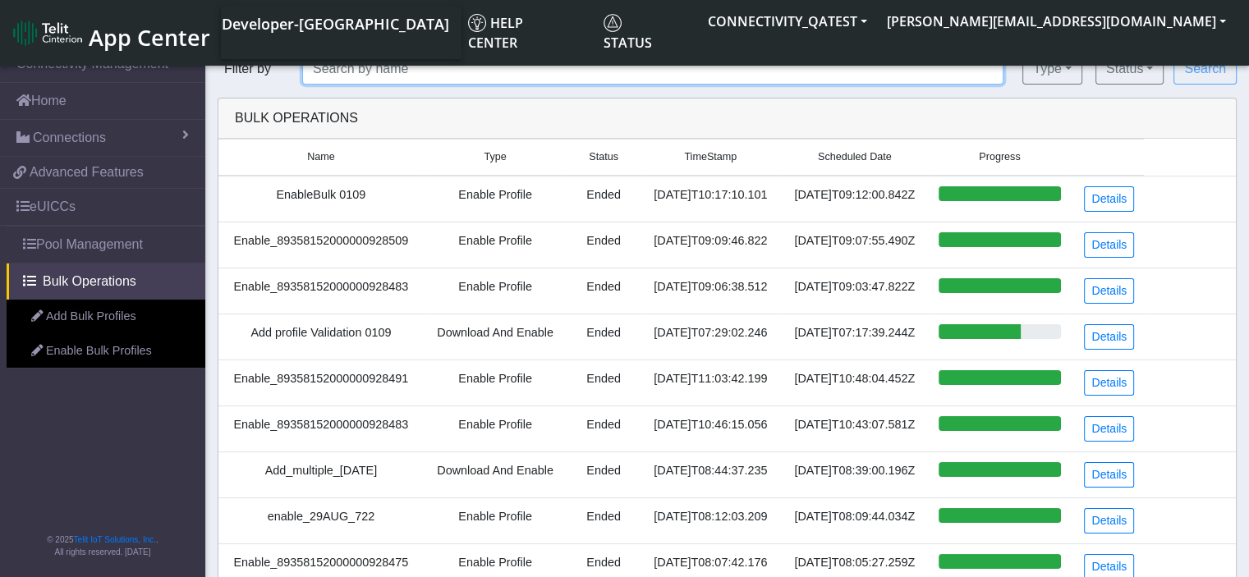
click at [381, 68] on input "text" at bounding box center [653, 68] width 702 height 31
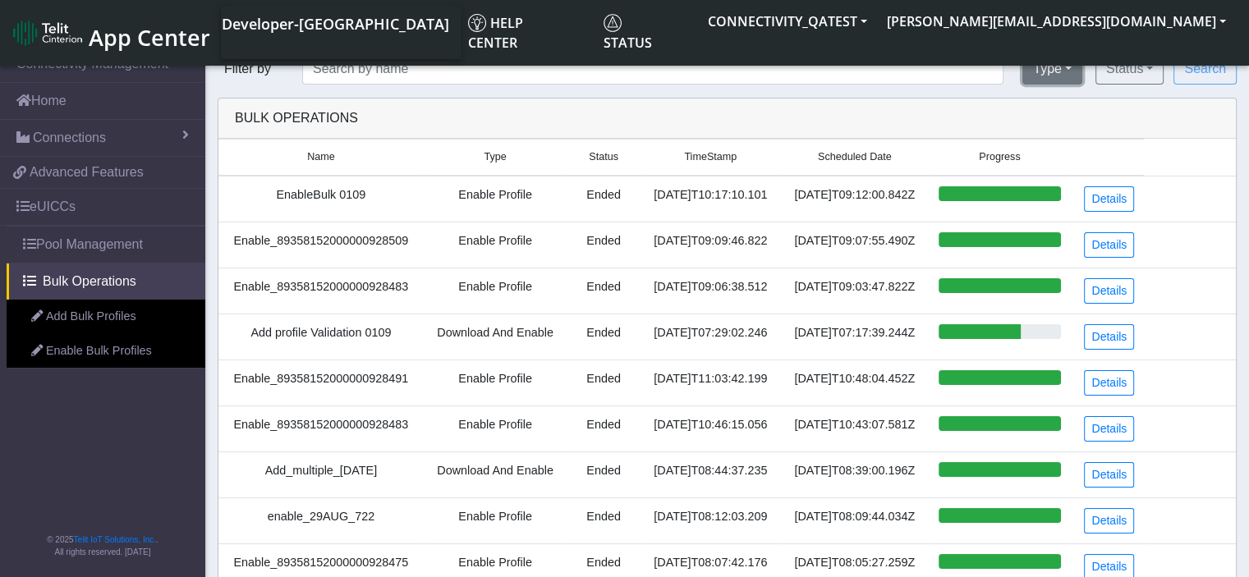
click at [1081, 67] on button "Type" at bounding box center [1053, 68] width 60 height 31
click at [1170, 67] on div "Status Created Scheduled Running Paused Canceled Aborted Expired Ended" at bounding box center [1129, 68] width 81 height 31
click at [1150, 63] on button "Status" at bounding box center [1130, 68] width 68 height 31
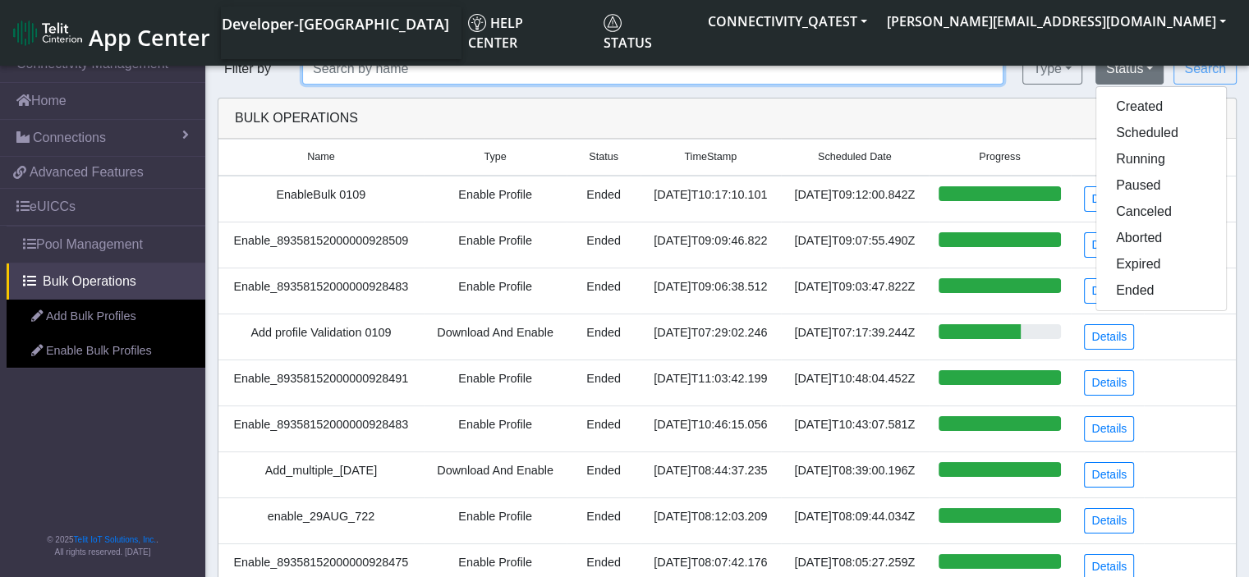
click at [553, 78] on input "text" at bounding box center [653, 68] width 702 height 31
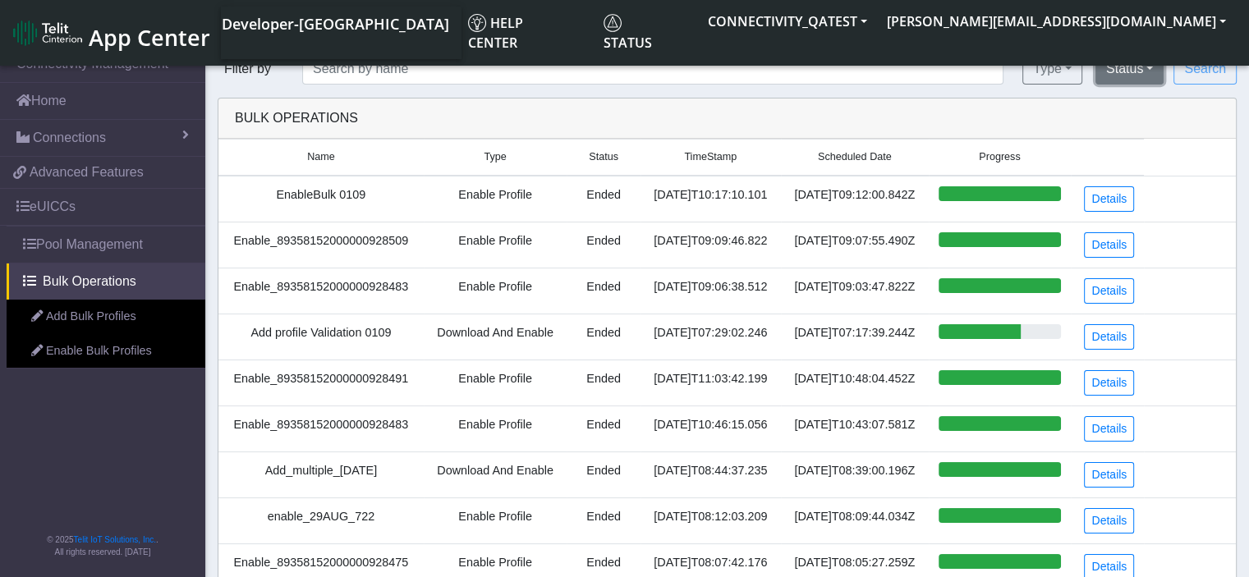
click at [1134, 64] on button "Status" at bounding box center [1130, 68] width 68 height 31
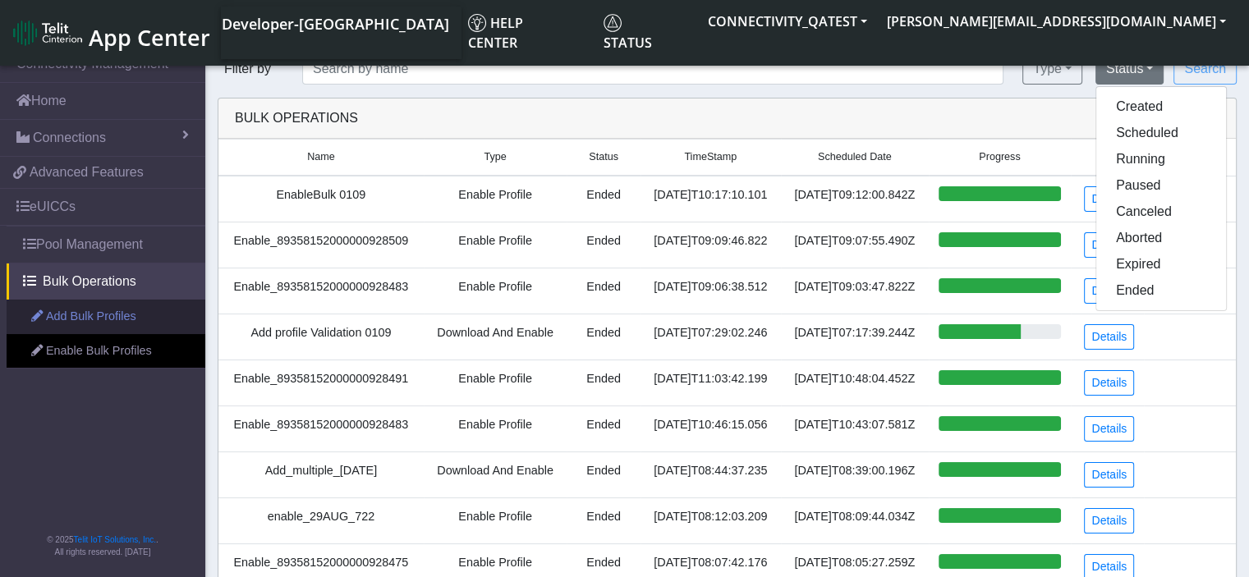
click at [88, 315] on link "Add Bulk Profiles" at bounding box center [106, 317] width 199 height 35
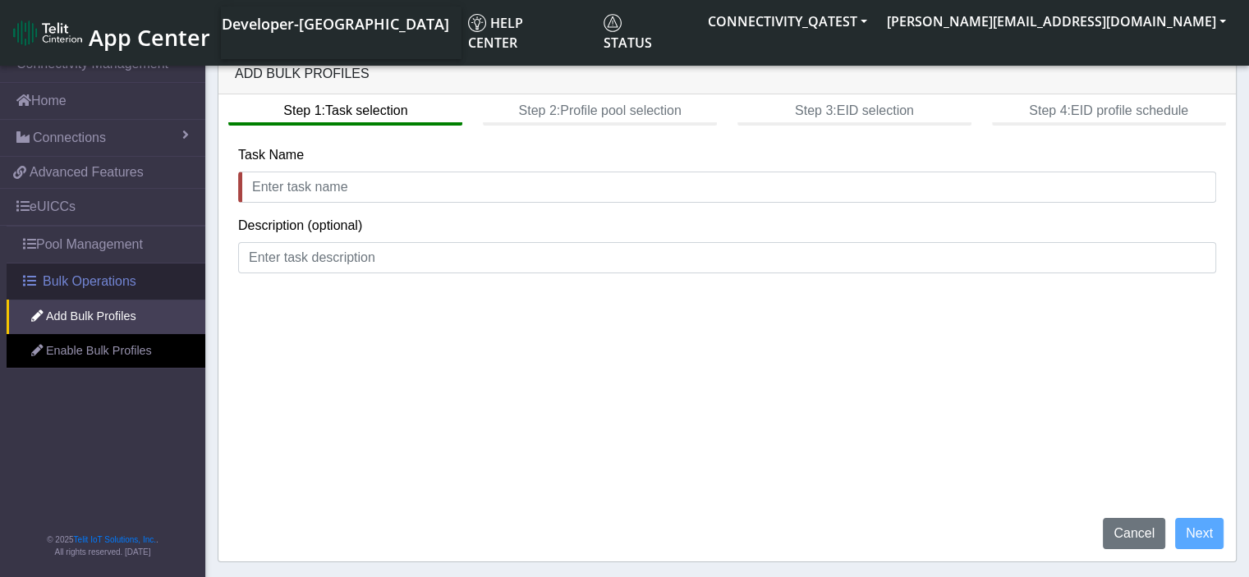
click at [66, 289] on span "Bulk Operations" at bounding box center [90, 282] width 94 height 20
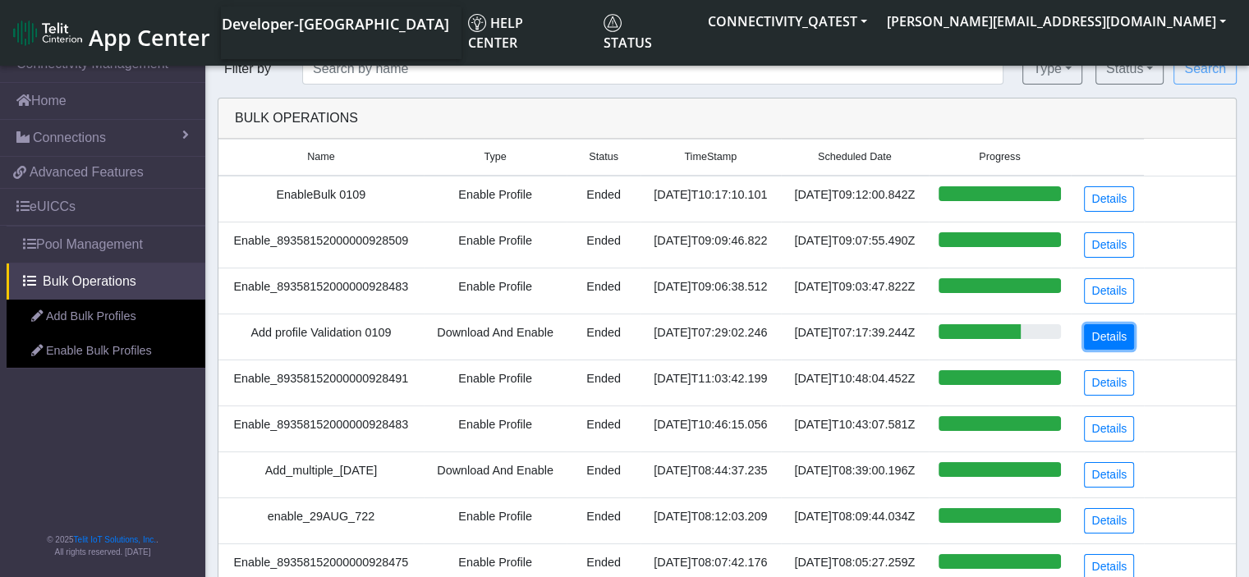
click at [1107, 335] on link "Details" at bounding box center [1109, 336] width 50 height 25
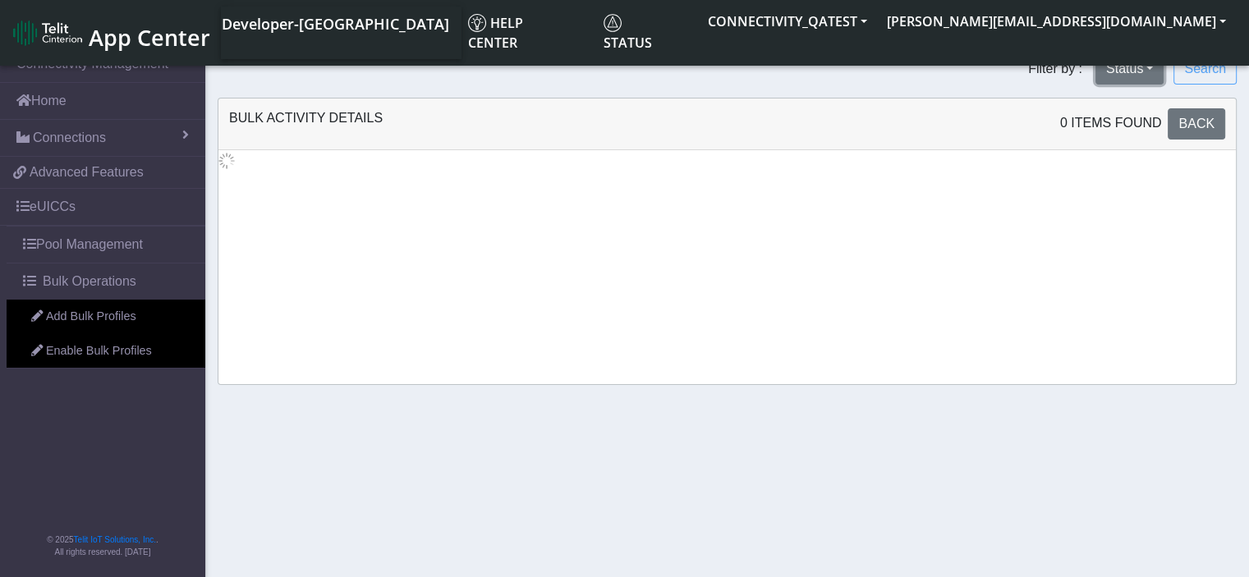
click at [1156, 62] on button "Status" at bounding box center [1130, 68] width 68 height 31
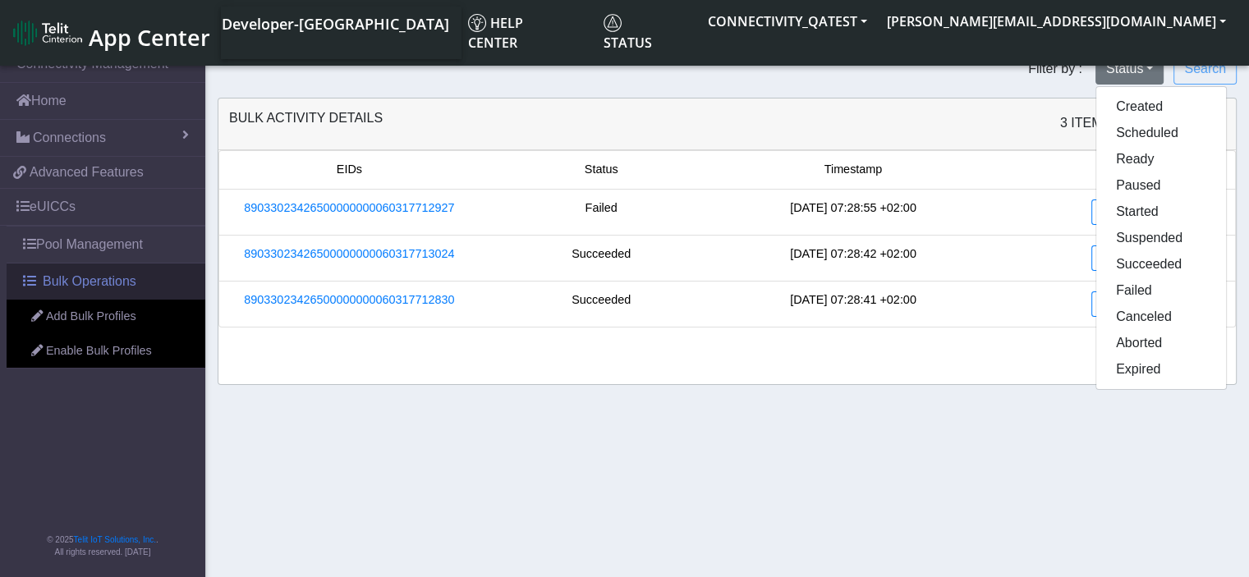
click at [66, 279] on span "Bulk Operations" at bounding box center [90, 282] width 94 height 20
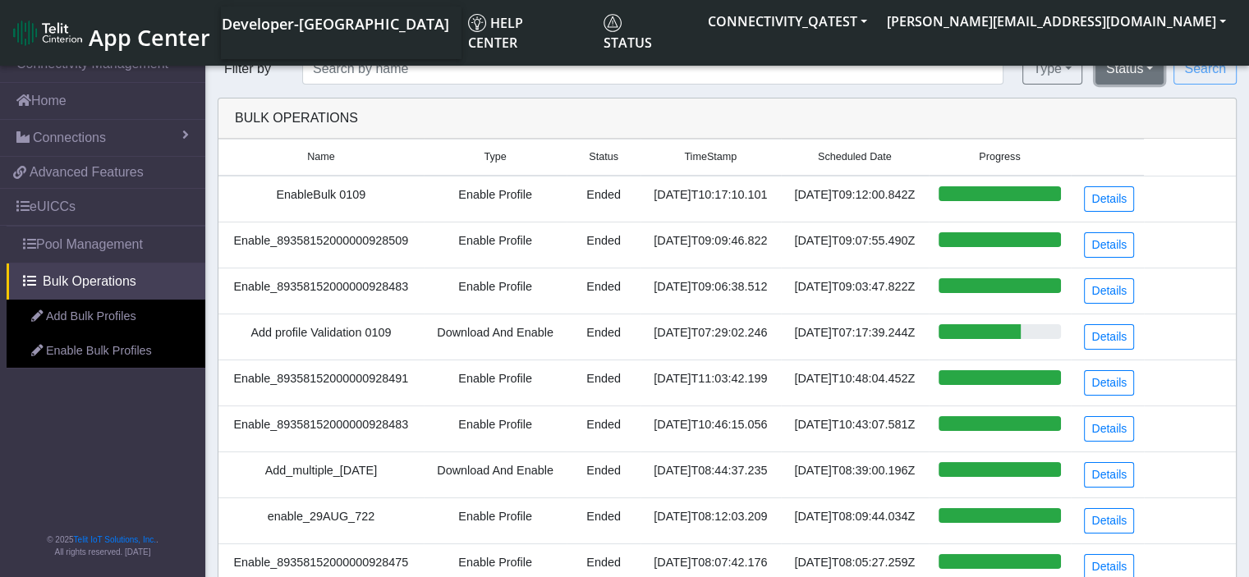
click at [1145, 71] on button "Status" at bounding box center [1130, 68] width 68 height 31
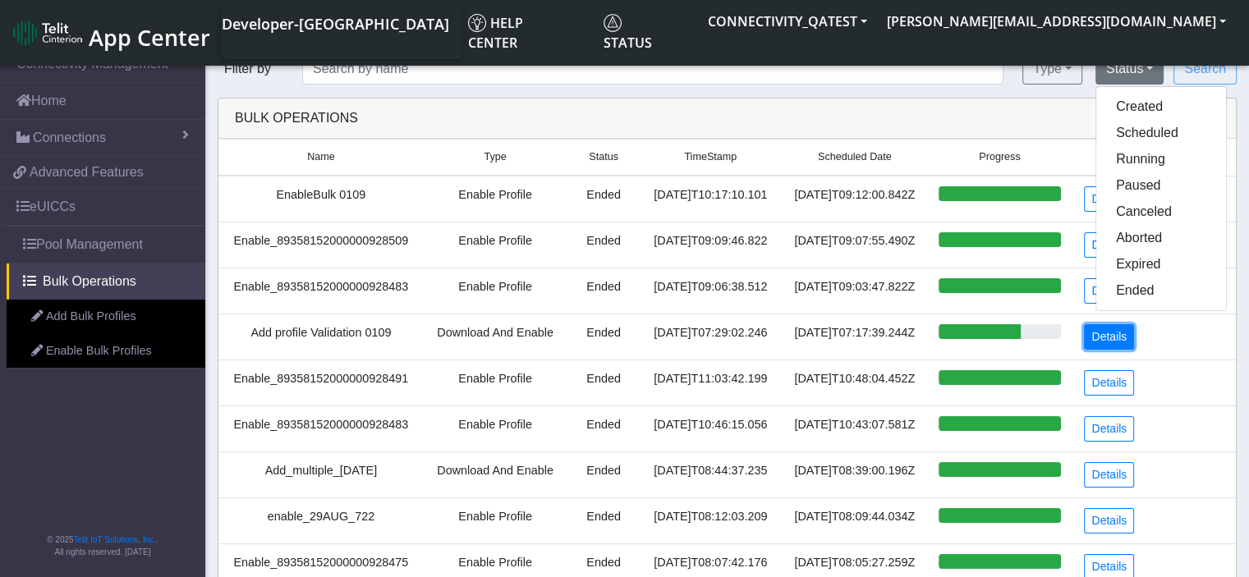
click at [1116, 342] on link "Details" at bounding box center [1109, 336] width 50 height 25
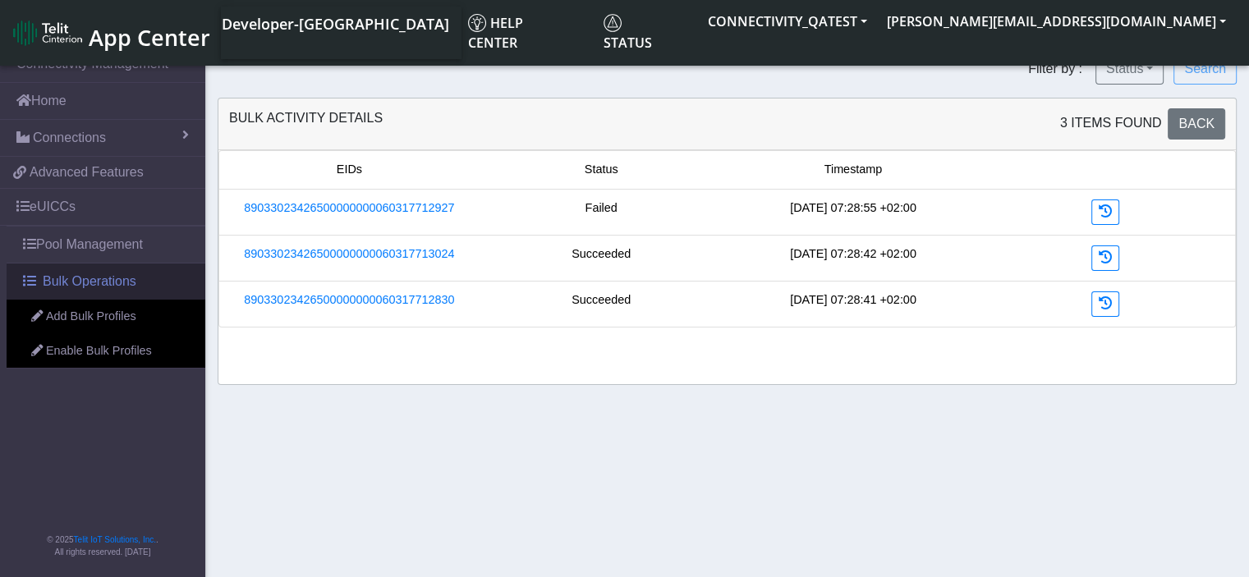
click at [75, 275] on span "Bulk Operations" at bounding box center [90, 282] width 94 height 20
